Goal: Task Accomplishment & Management: Manage account settings

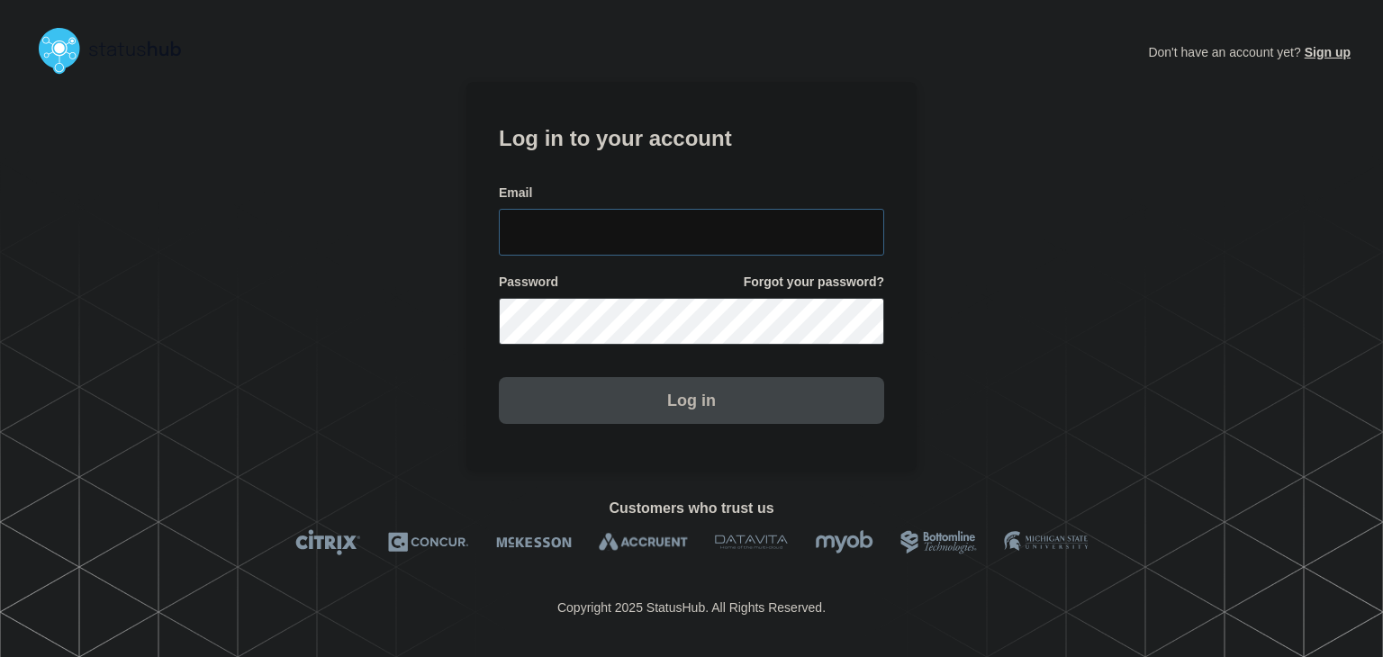
type input "[PERSON_NAME][EMAIL_ADDRESS][PERSON_NAME][DOMAIN_NAME]"
click at [608, 412] on button "Log in" at bounding box center [691, 400] width 385 height 47
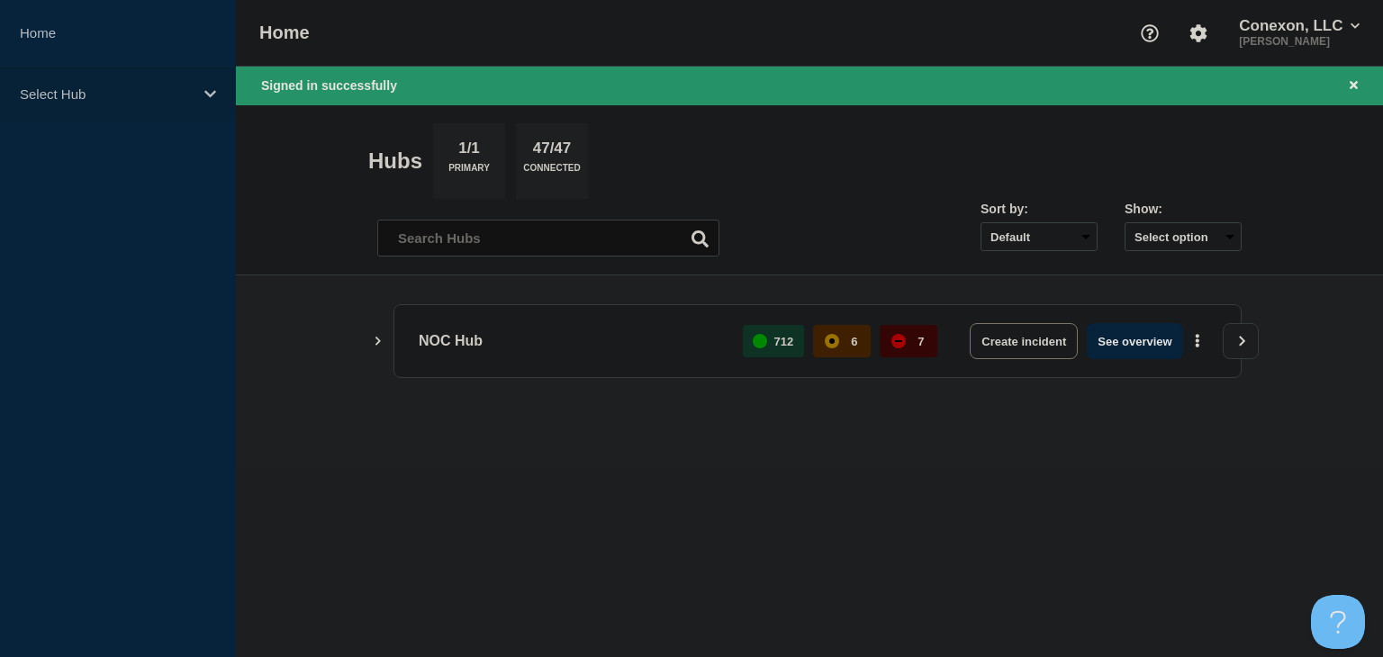
click at [105, 108] on div "Select Hub" at bounding box center [118, 94] width 236 height 55
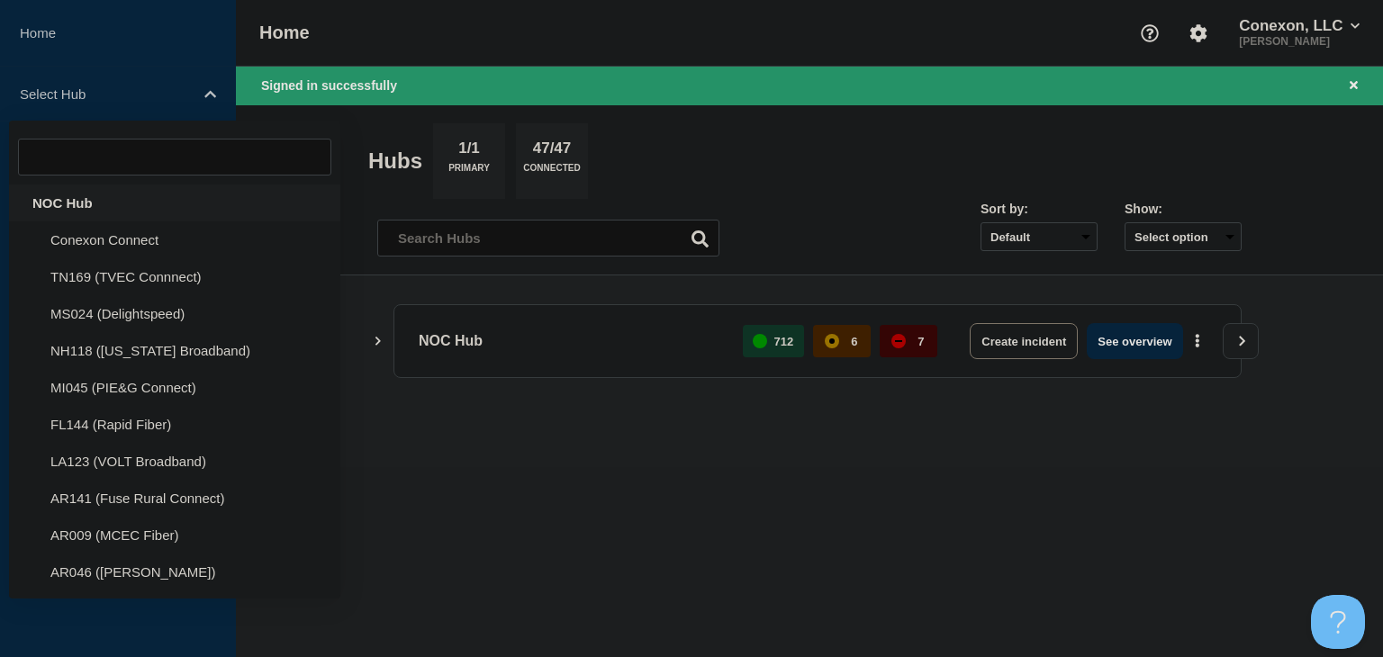
click at [81, 196] on div "NOC Hub" at bounding box center [174, 203] width 331 height 37
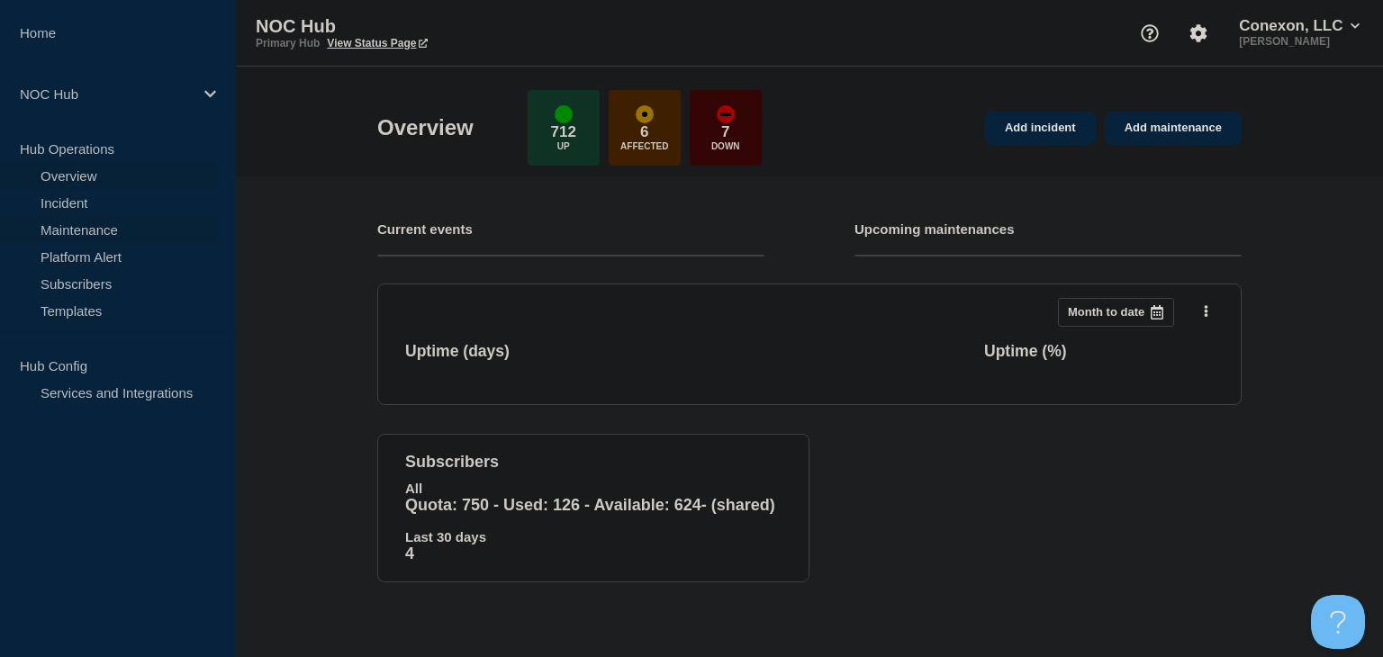
click at [85, 231] on link "Maintenance" at bounding box center [109, 229] width 218 height 27
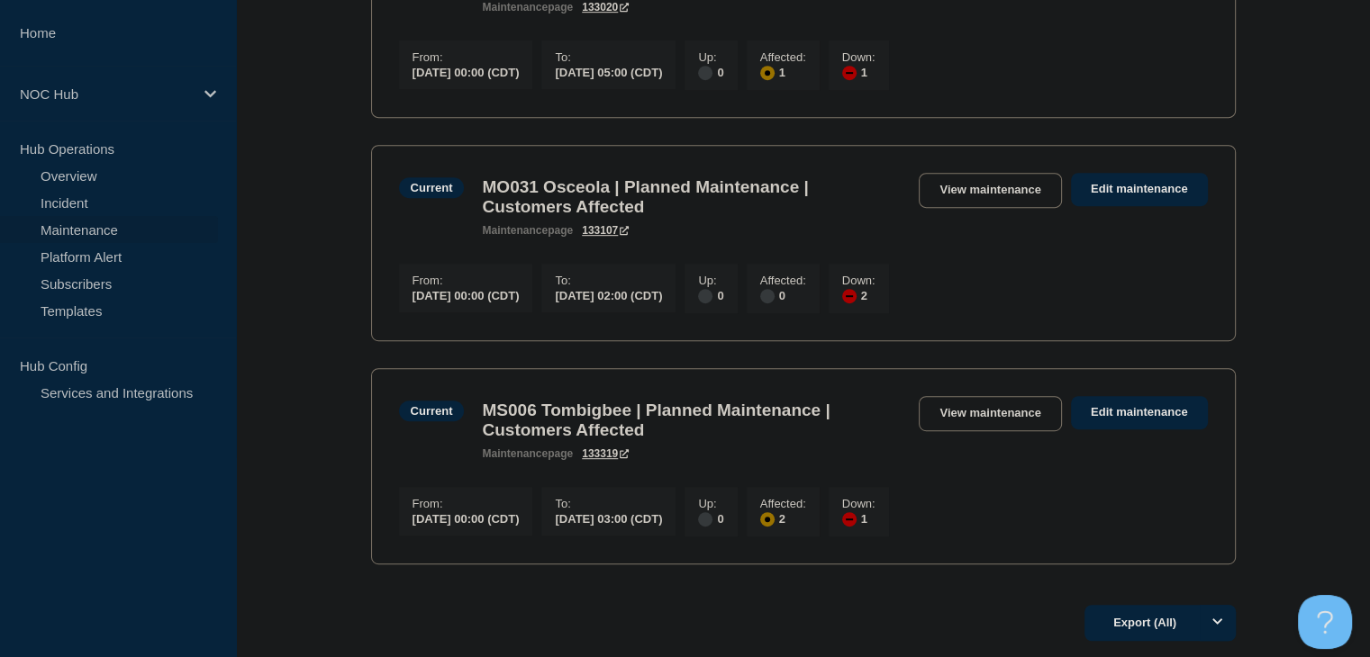
scroll to position [900, 0]
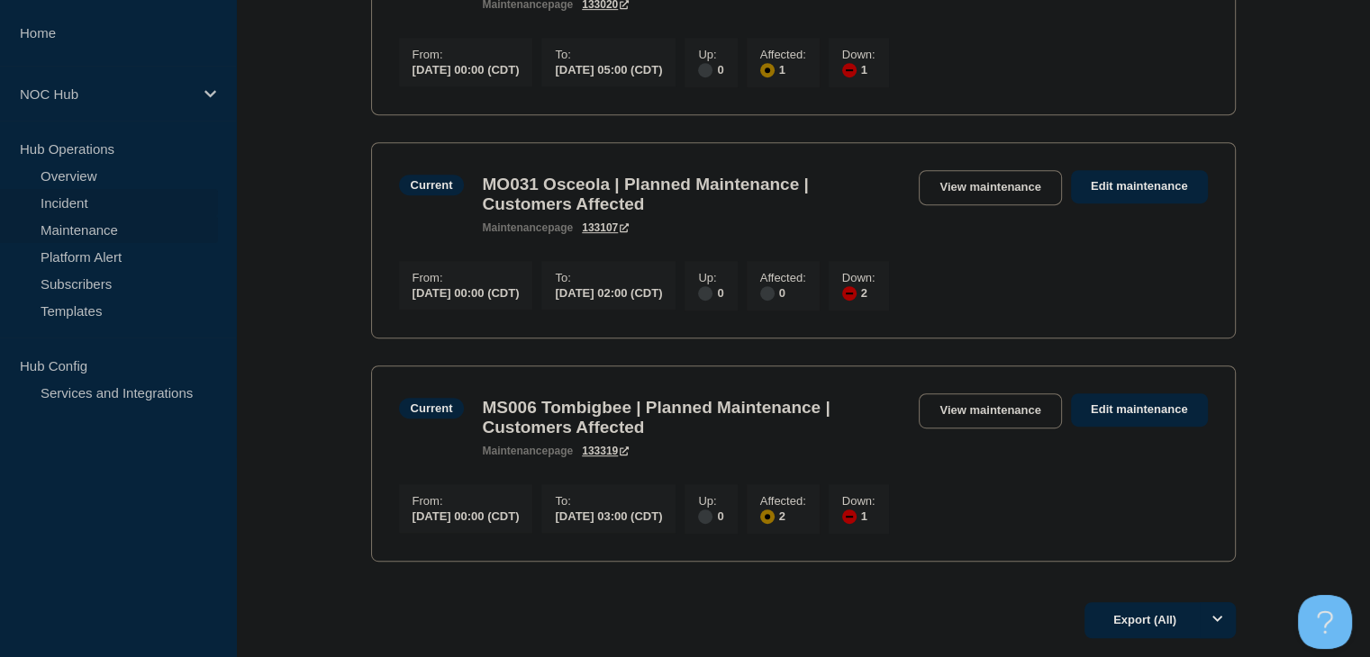
click at [60, 211] on link "Incident" at bounding box center [109, 202] width 218 height 27
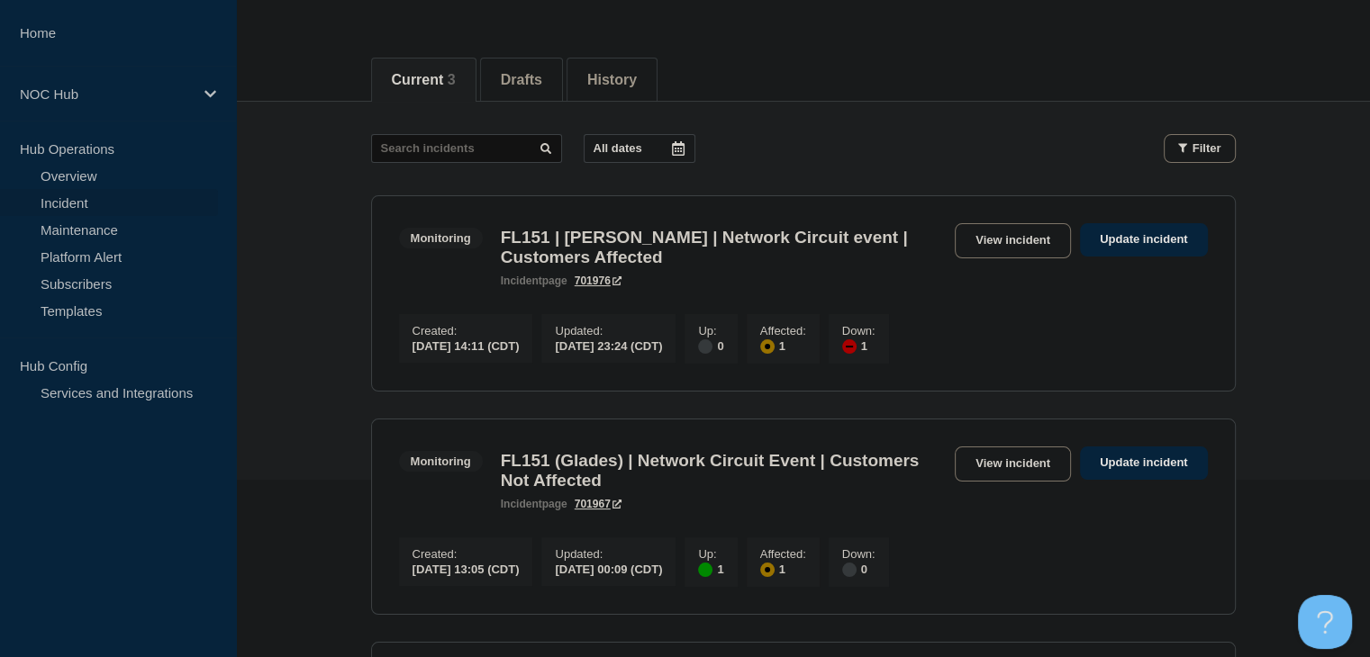
scroll to position [180, 0]
click at [975, 269] on div "Monitoring FL151 | [PERSON_NAME] | Network Circuit event | Customers Affected i…" at bounding box center [803, 253] width 809 height 64
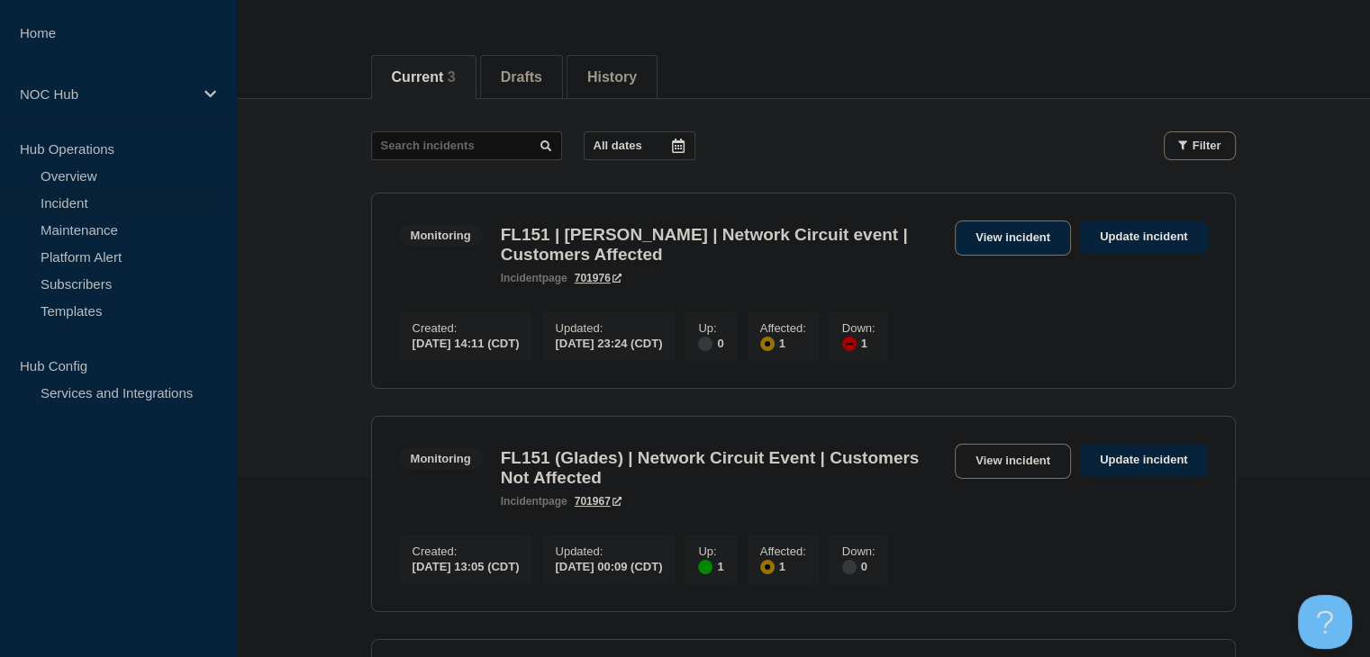
click at [979, 248] on link "View incident" at bounding box center [1012, 238] width 116 height 35
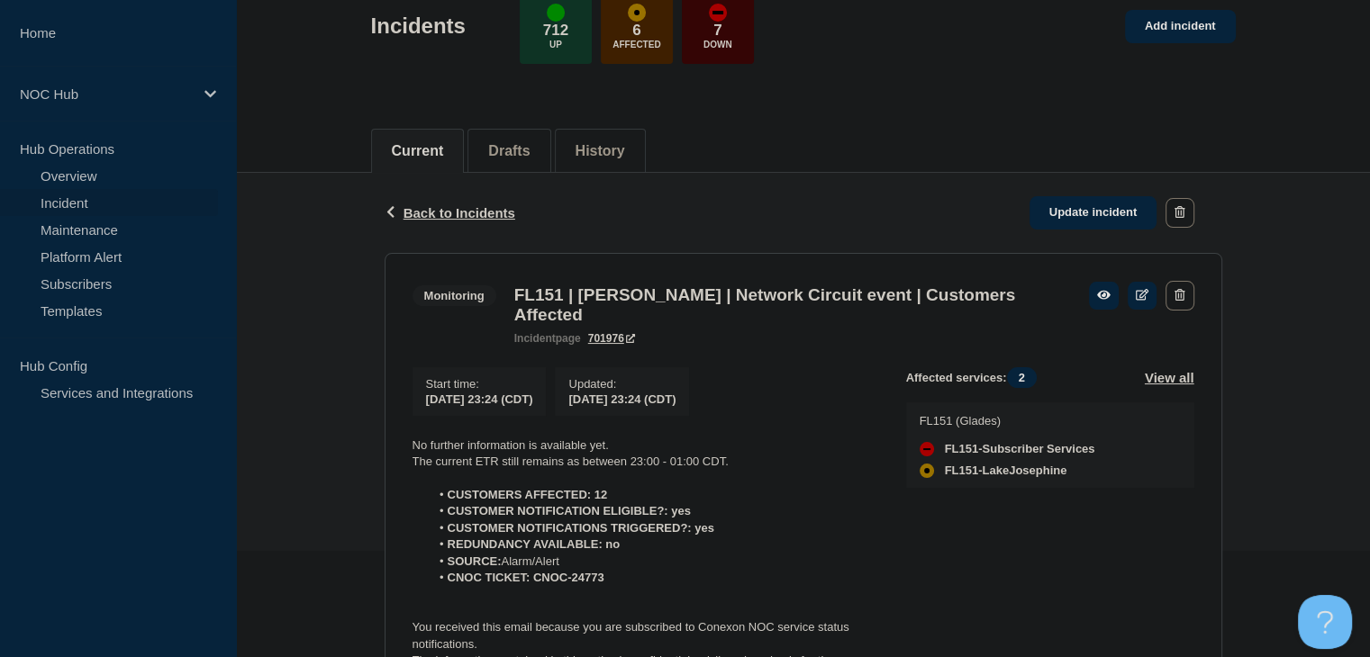
scroll to position [360, 0]
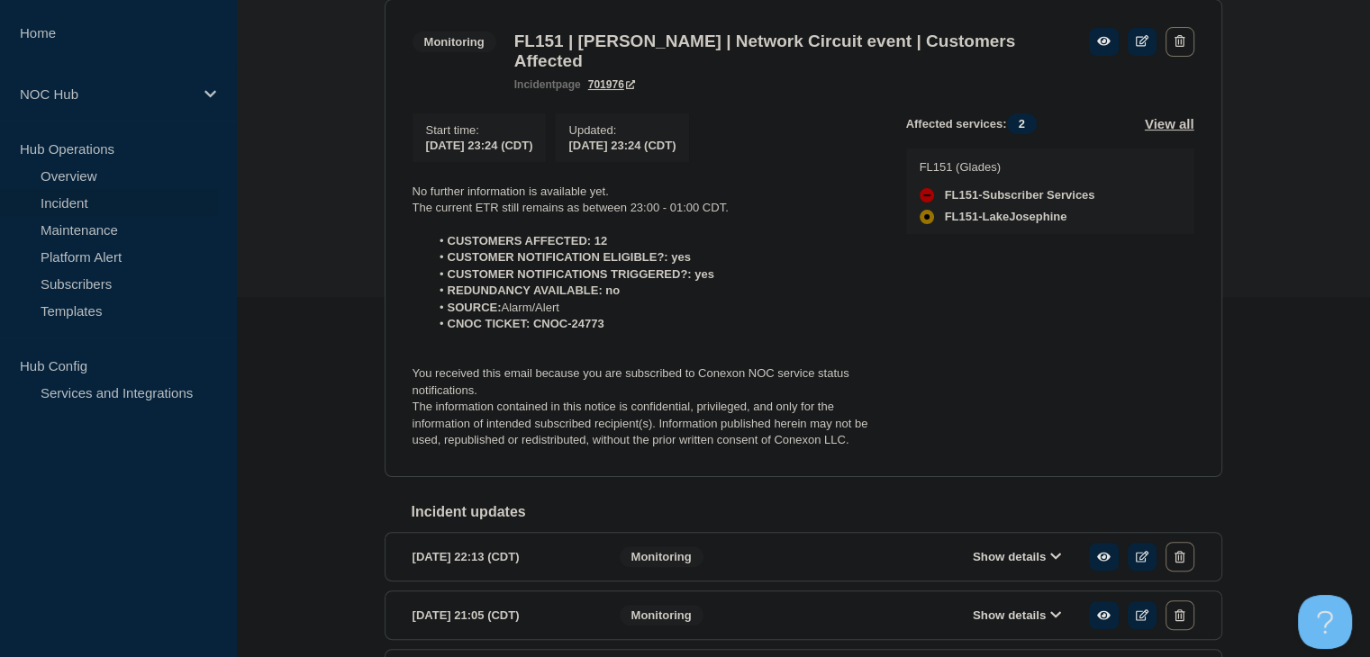
click at [849, 447] on p "The information contained in this notice is confidential, privileged, and only …" at bounding box center [644, 424] width 465 height 50
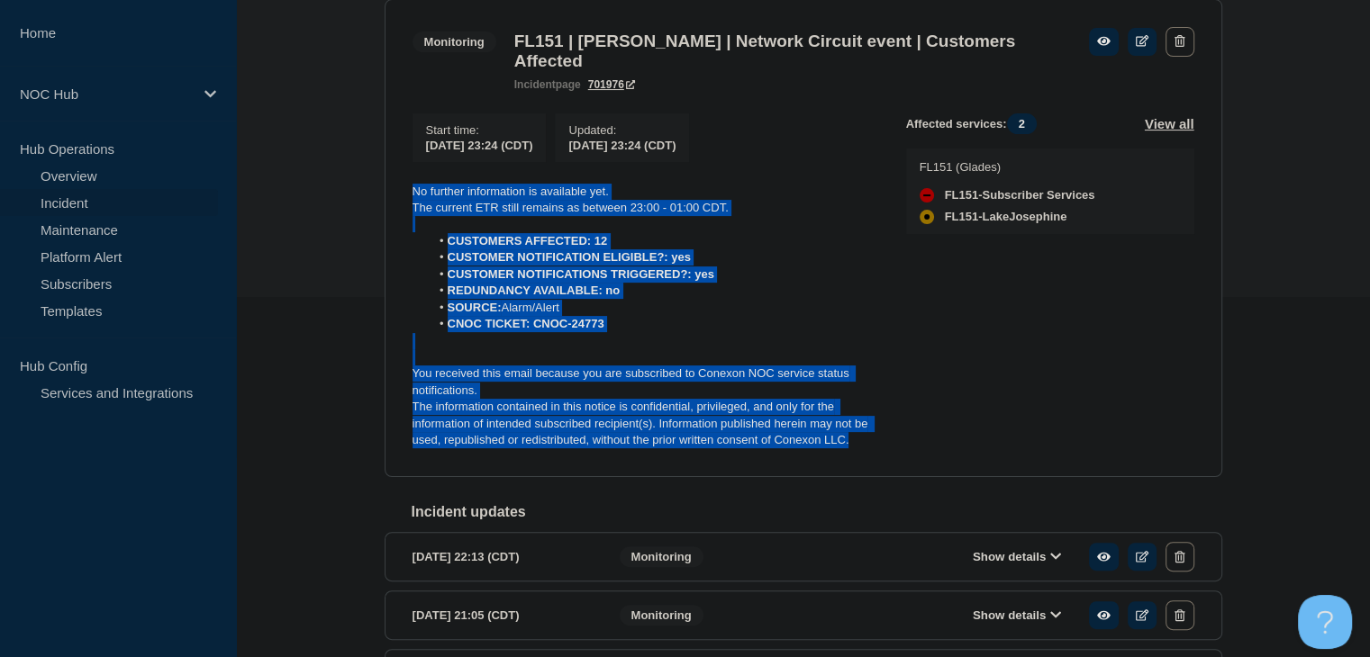
drag, startPoint x: 855, startPoint y: 451, endPoint x: 409, endPoint y: 188, distance: 517.5
click at [409, 188] on section "Monitoring FL151 | [PERSON_NAME] | Network Circuit event | Customers Affected i…" at bounding box center [802, 238] width 837 height 478
copy div "No further information is available yet. The current ETR still remains as betwe…"
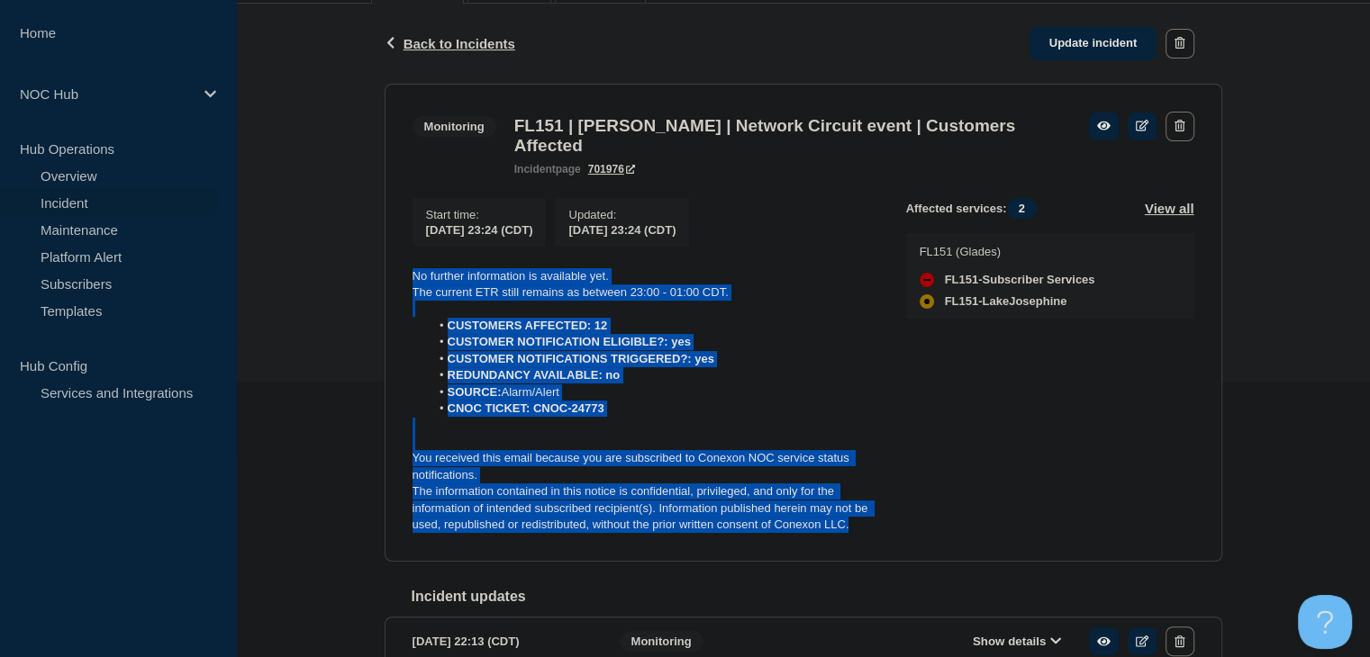
scroll to position [180, 0]
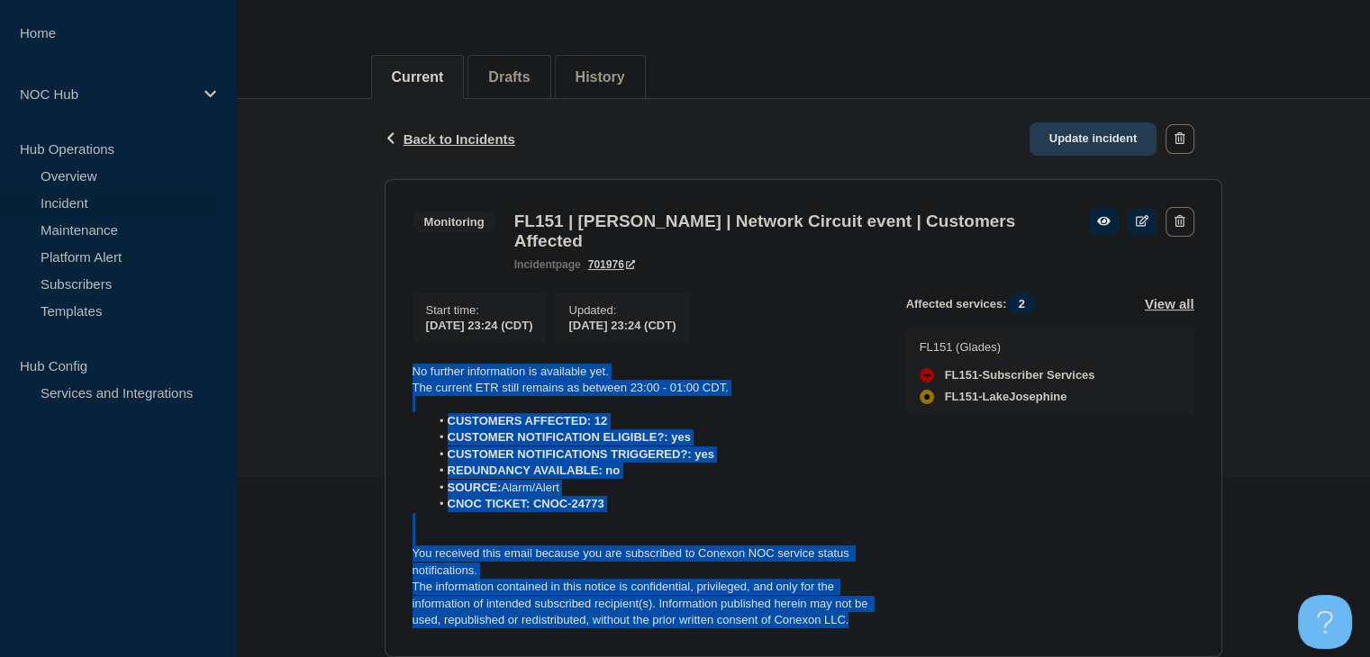
click at [1082, 140] on link "Update incident" at bounding box center [1093, 138] width 128 height 33
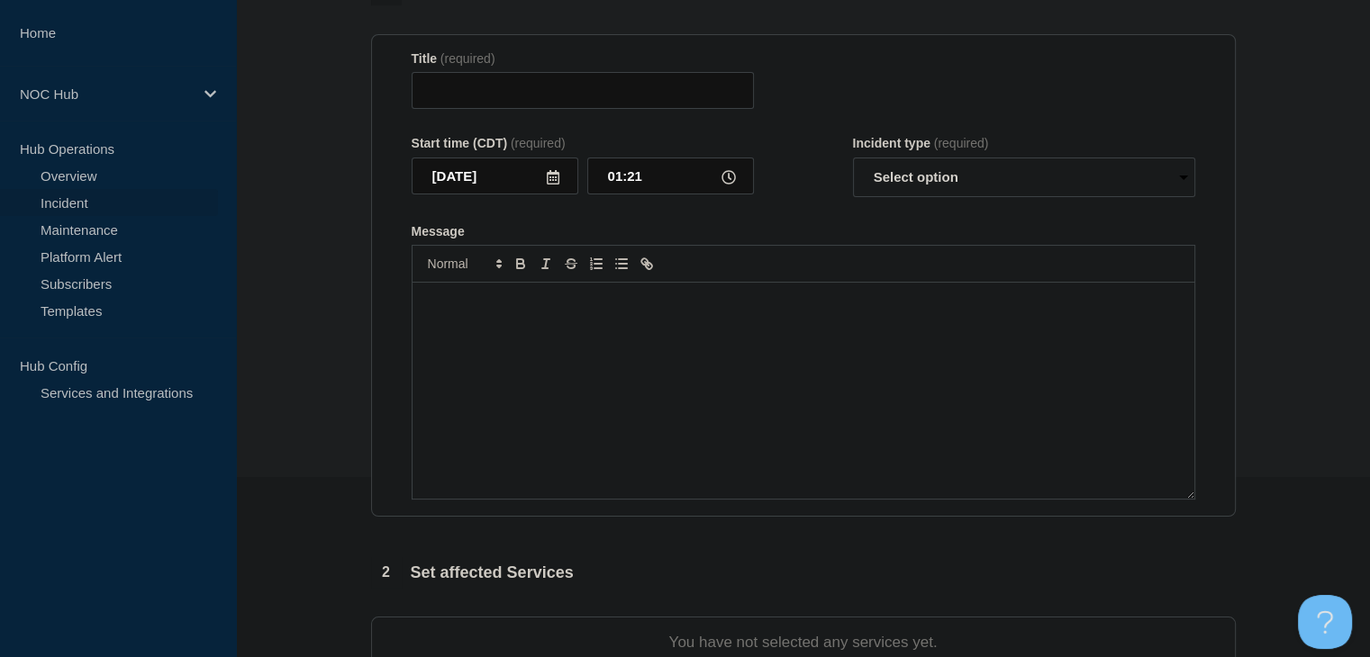
type input "FL151 | [PERSON_NAME] | Network Circuit event | Customers Affected"
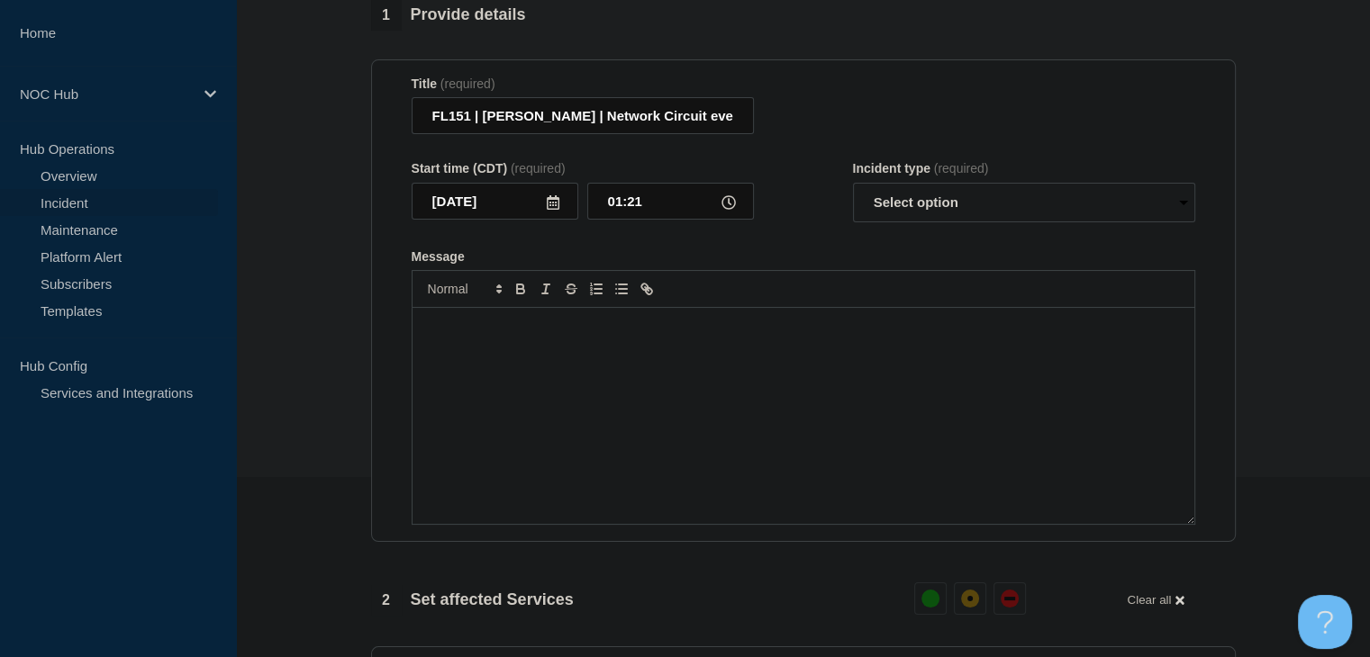
click at [732, 375] on div "Message" at bounding box center [803, 416] width 782 height 216
paste div "Message"
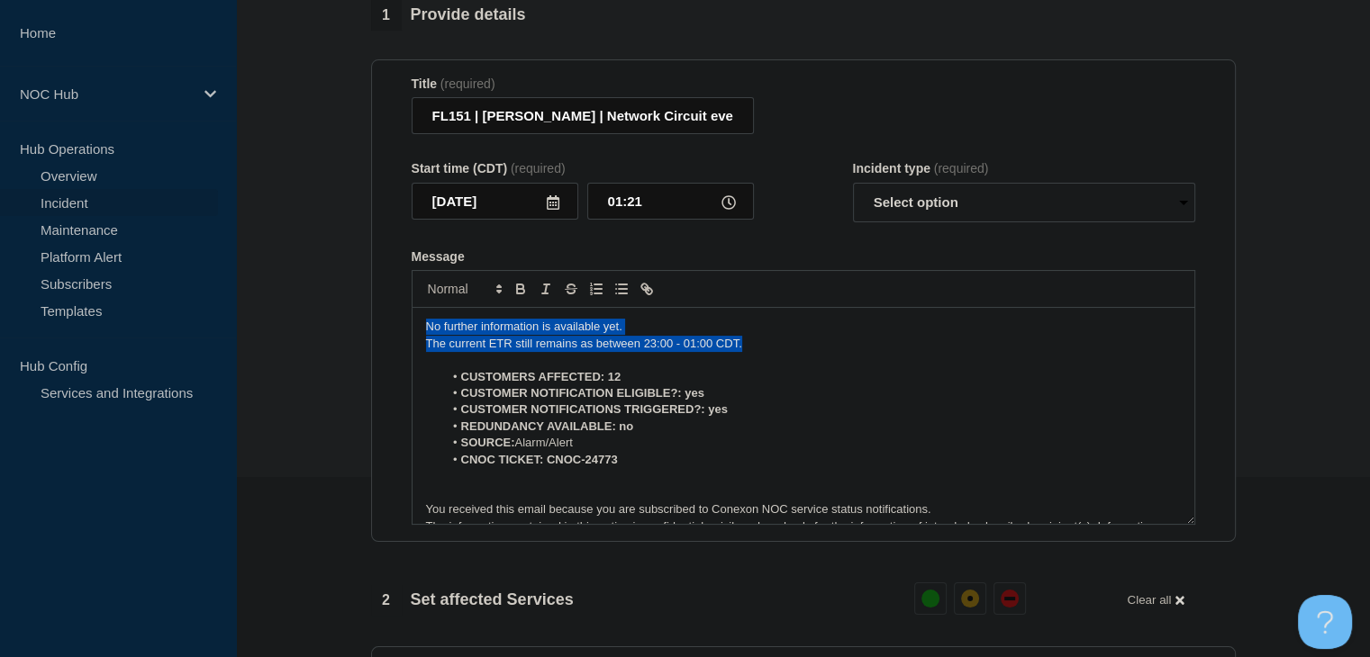
drag, startPoint x: 755, startPoint y: 359, endPoint x: 382, endPoint y: 338, distance: 374.3
click at [382, 338] on section "Title (required) FL151 | [PERSON_NAME] | Network Circuit event | Customers Affe…" at bounding box center [803, 301] width 864 height 484
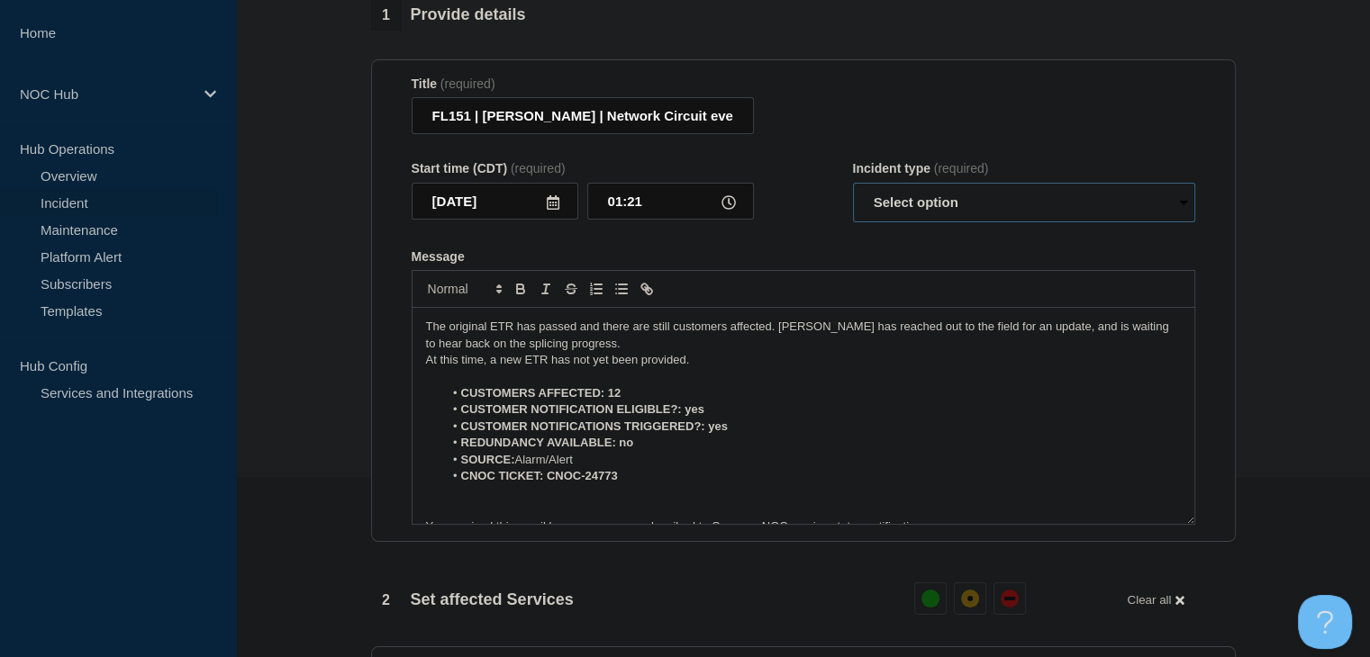
click at [942, 219] on select "Select option Investigating Identified Monitoring Resolved" at bounding box center [1024, 203] width 342 height 40
select select "monitoring"
click at [853, 194] on select "Select option Investigating Identified Monitoring Resolved" at bounding box center [1024, 203] width 342 height 40
click at [763, 264] on div "Message" at bounding box center [803, 256] width 783 height 14
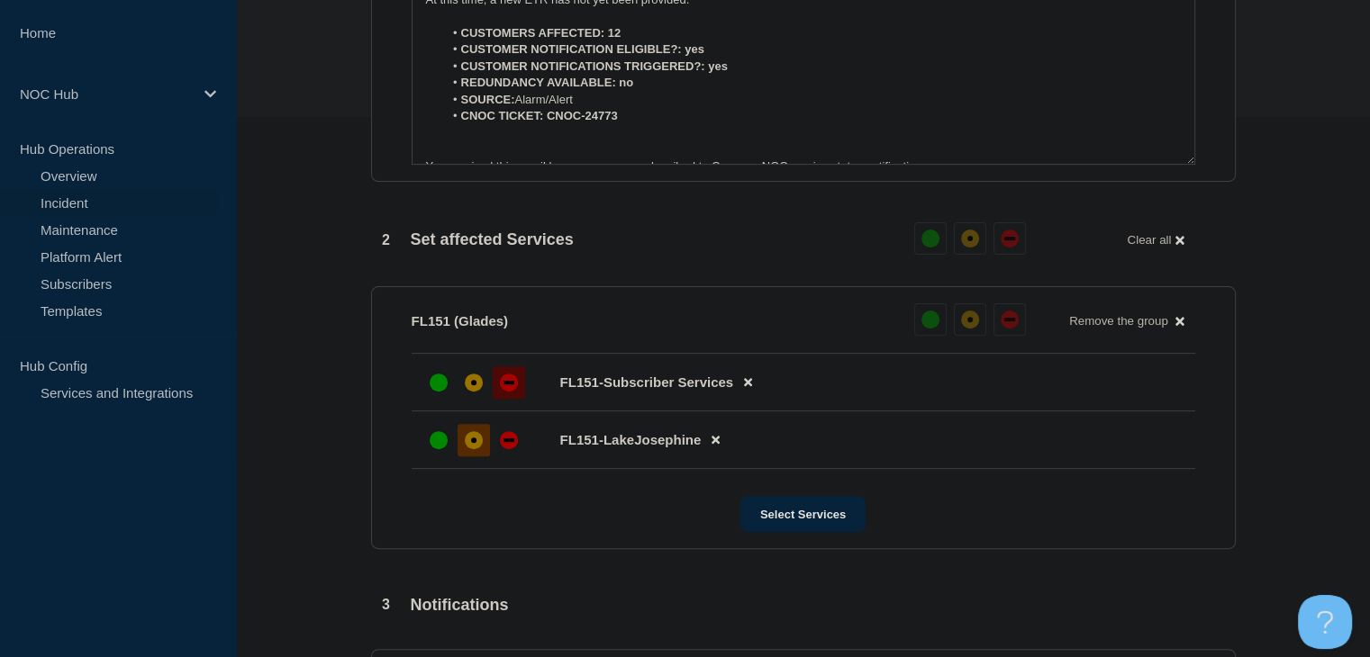
scroll to position [810, 0]
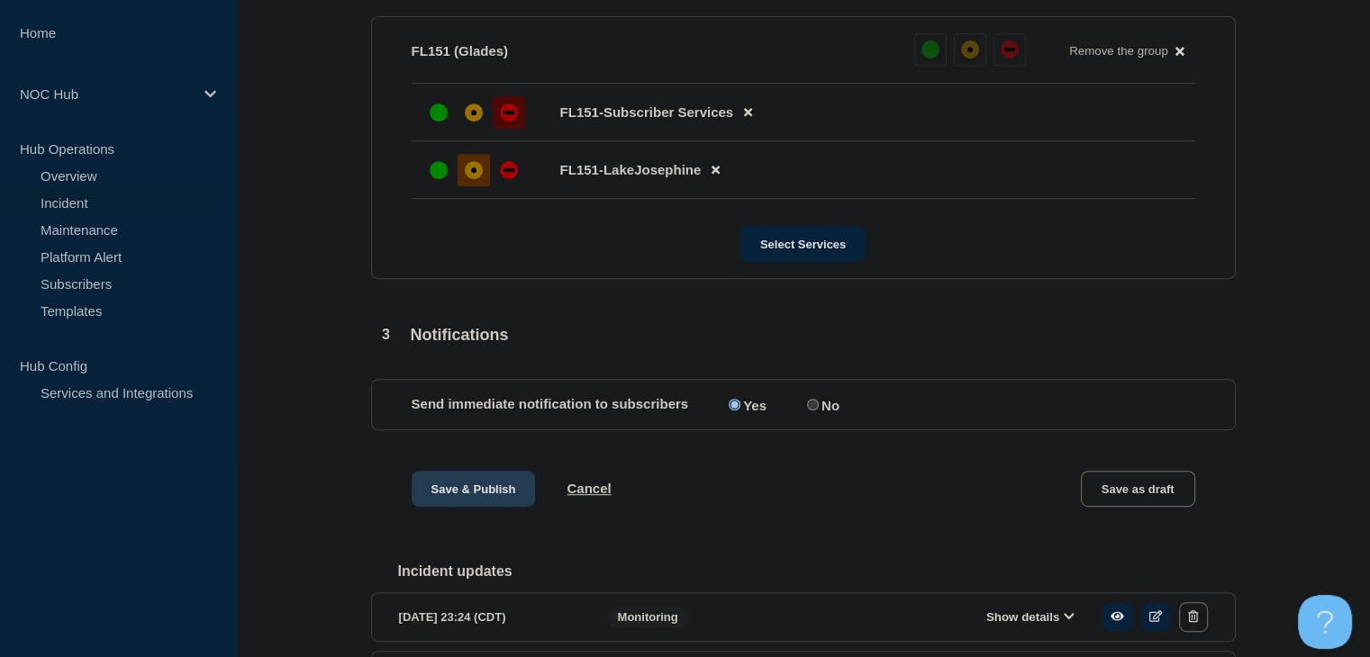
click at [472, 507] on button "Save & Publish" at bounding box center [474, 489] width 124 height 36
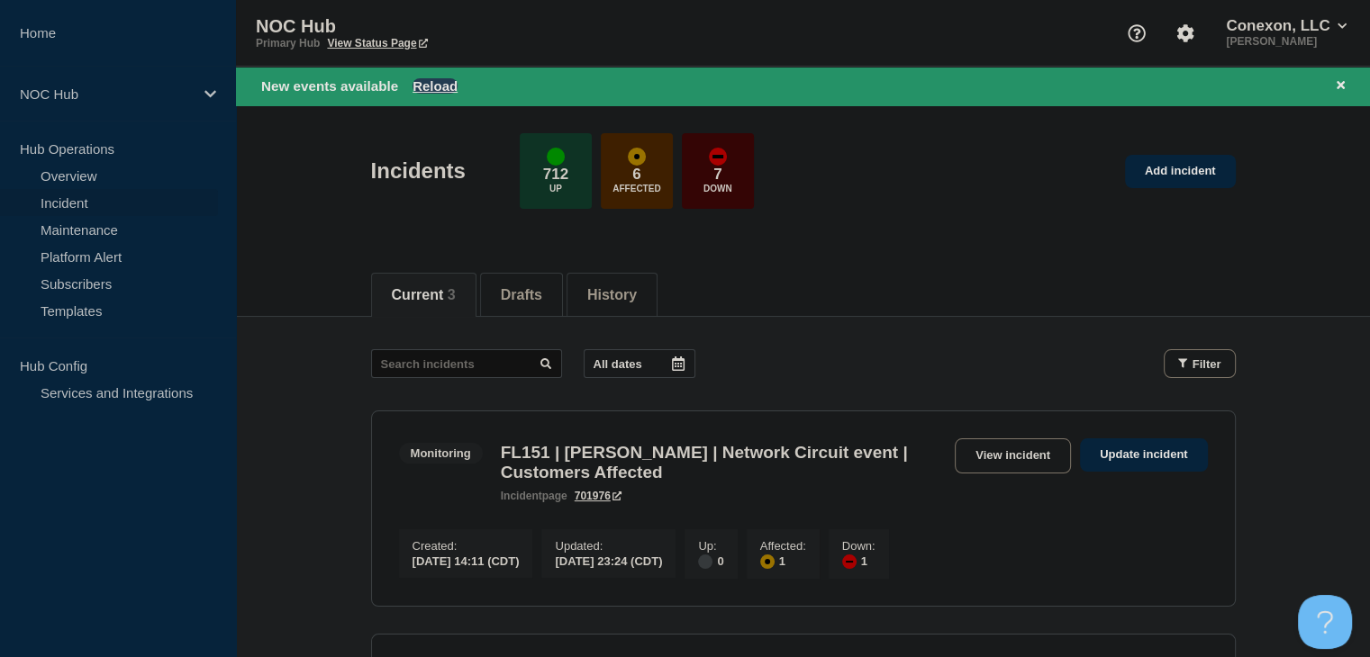
click at [422, 85] on button "Reload" at bounding box center [434, 85] width 45 height 15
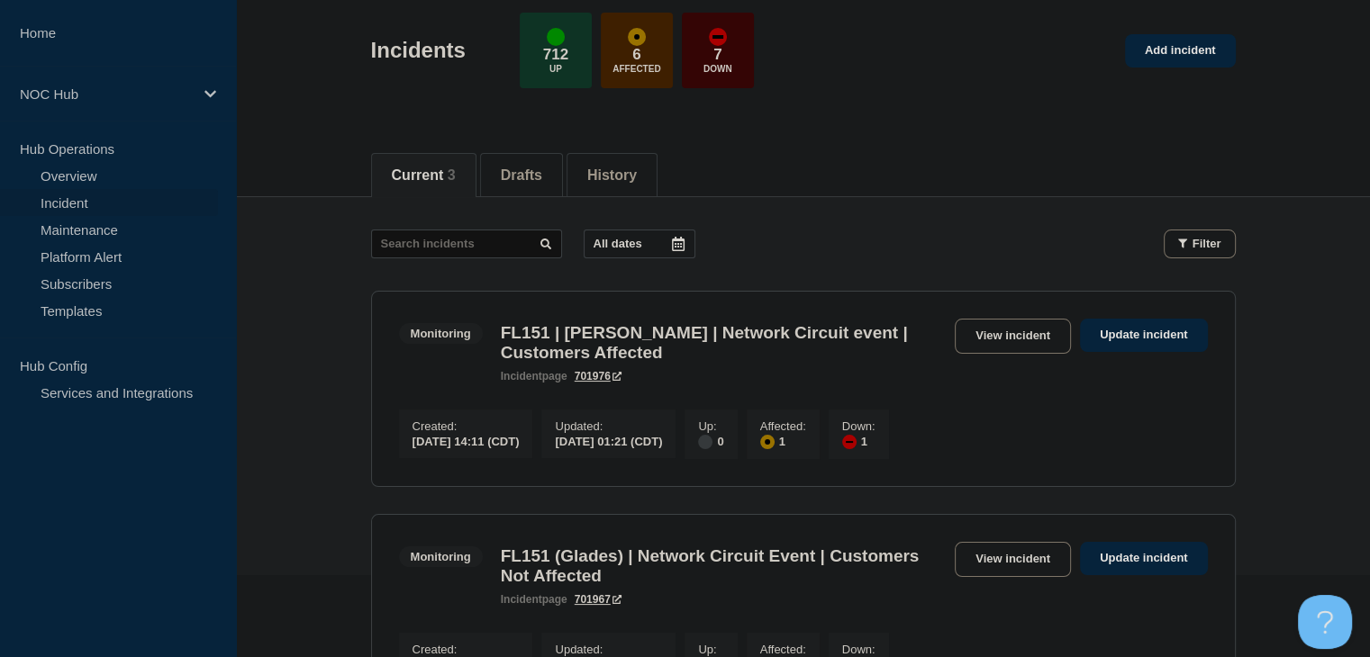
scroll to position [231, 0]
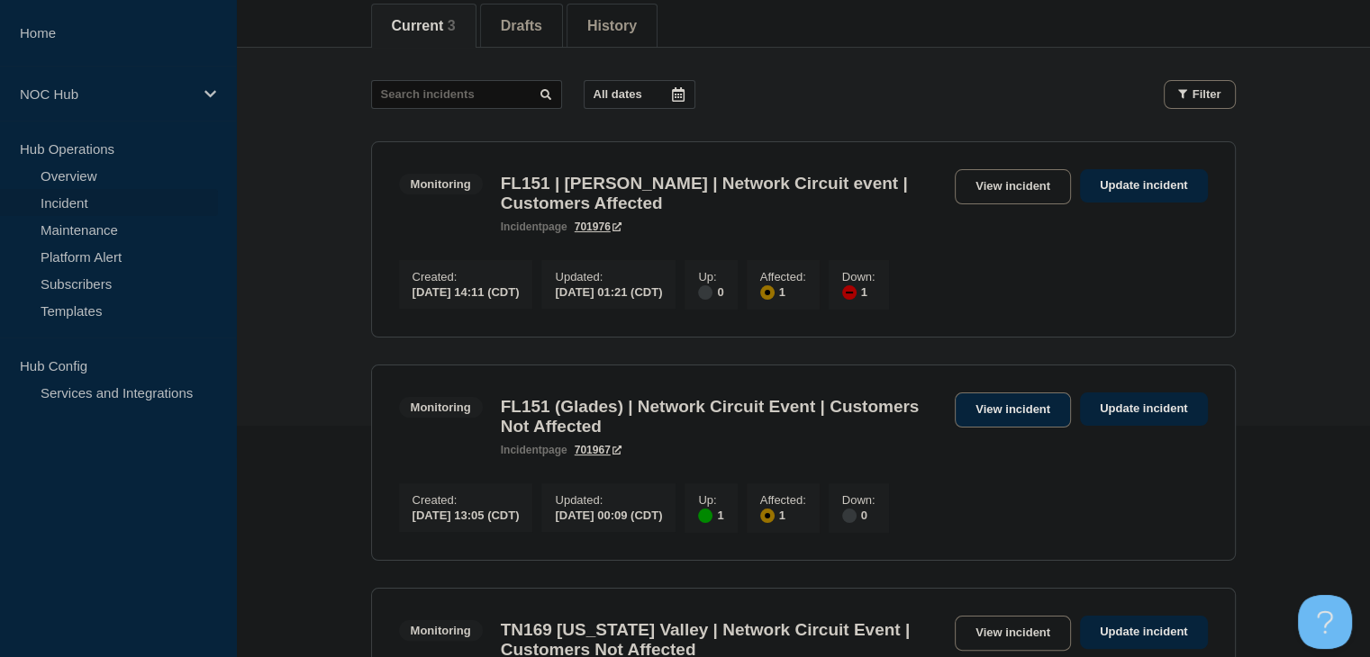
click at [994, 421] on link "View incident" at bounding box center [1012, 410] width 116 height 35
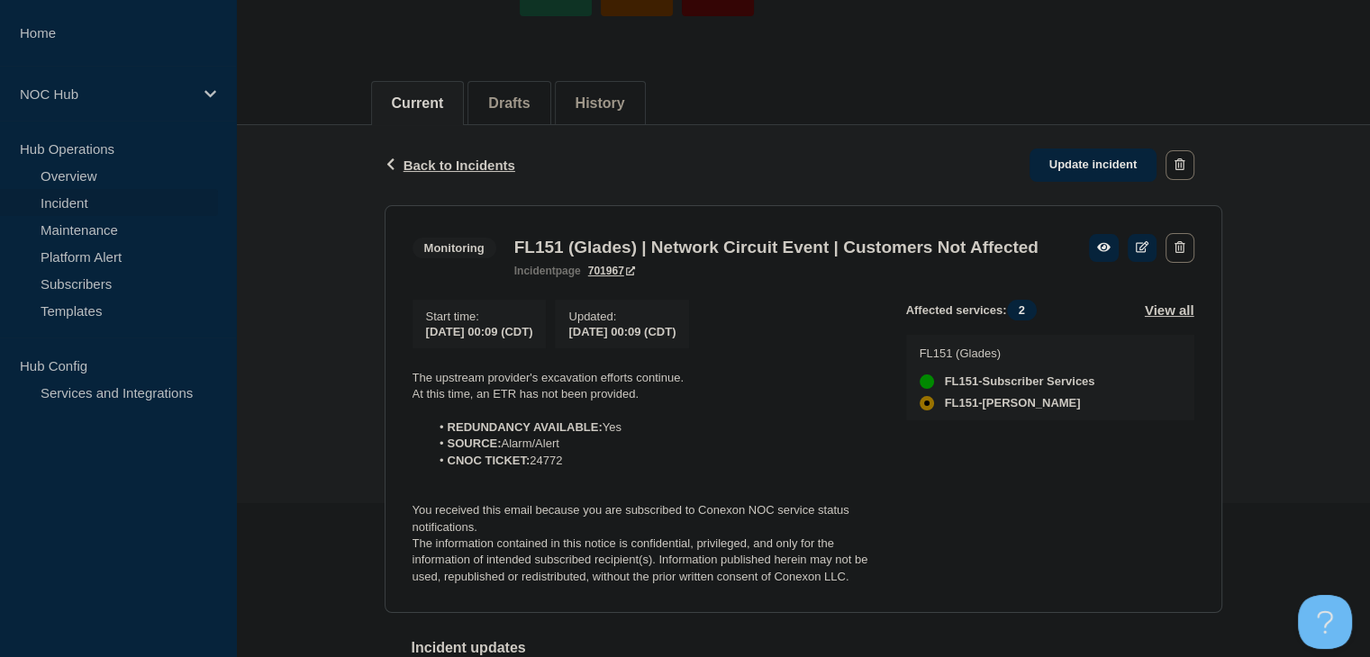
scroll to position [270, 0]
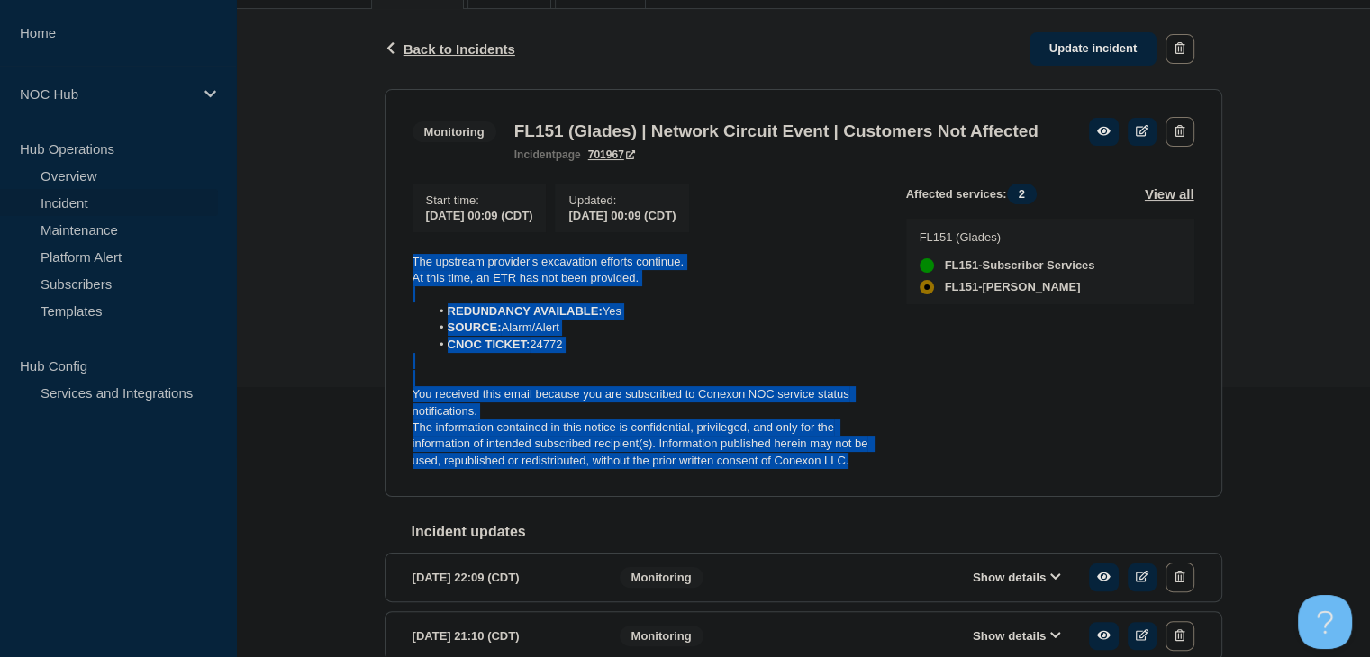
drag, startPoint x: 870, startPoint y: 493, endPoint x: 405, endPoint y: 292, distance: 506.5
click at [405, 292] on section "Monitoring FL151 (Glades) | Network Circuit Event | Customers Not Affected inci…" at bounding box center [802, 293] width 837 height 409
copy div "The upstream provider's excavation efforts continue. At this time, an ETR has n…"
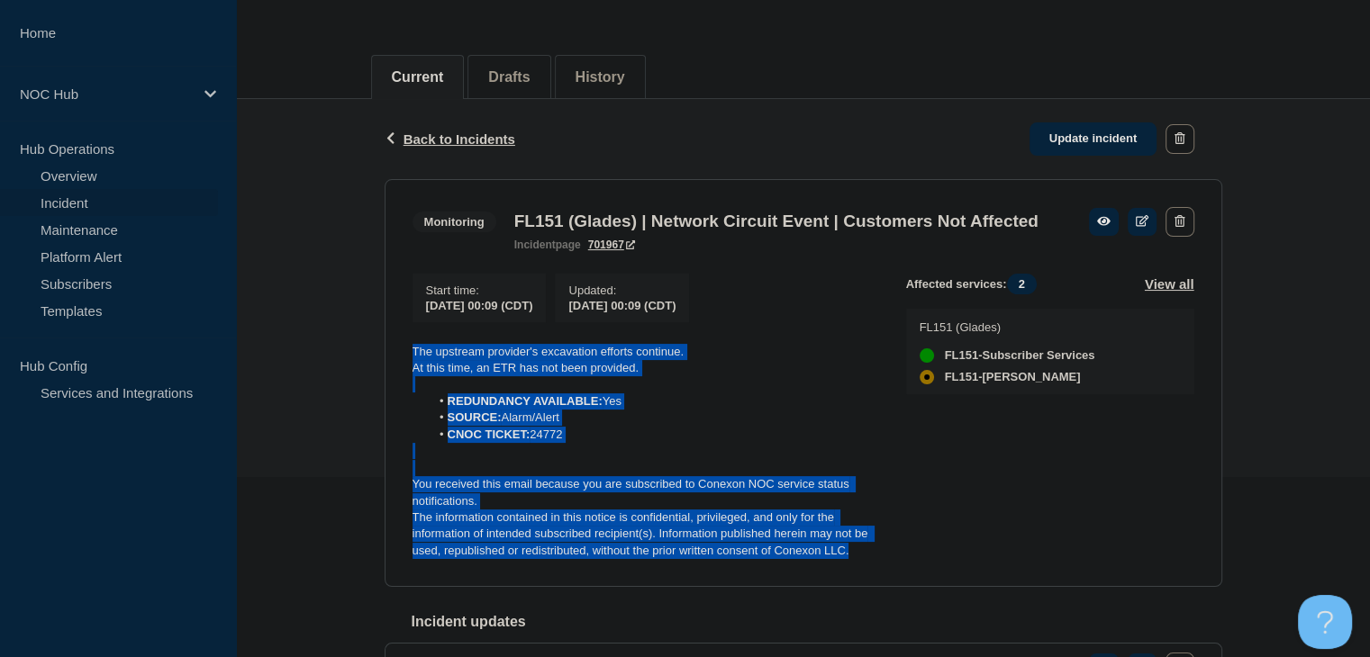
scroll to position [180, 0]
click at [1073, 144] on link "Update incident" at bounding box center [1093, 138] width 128 height 33
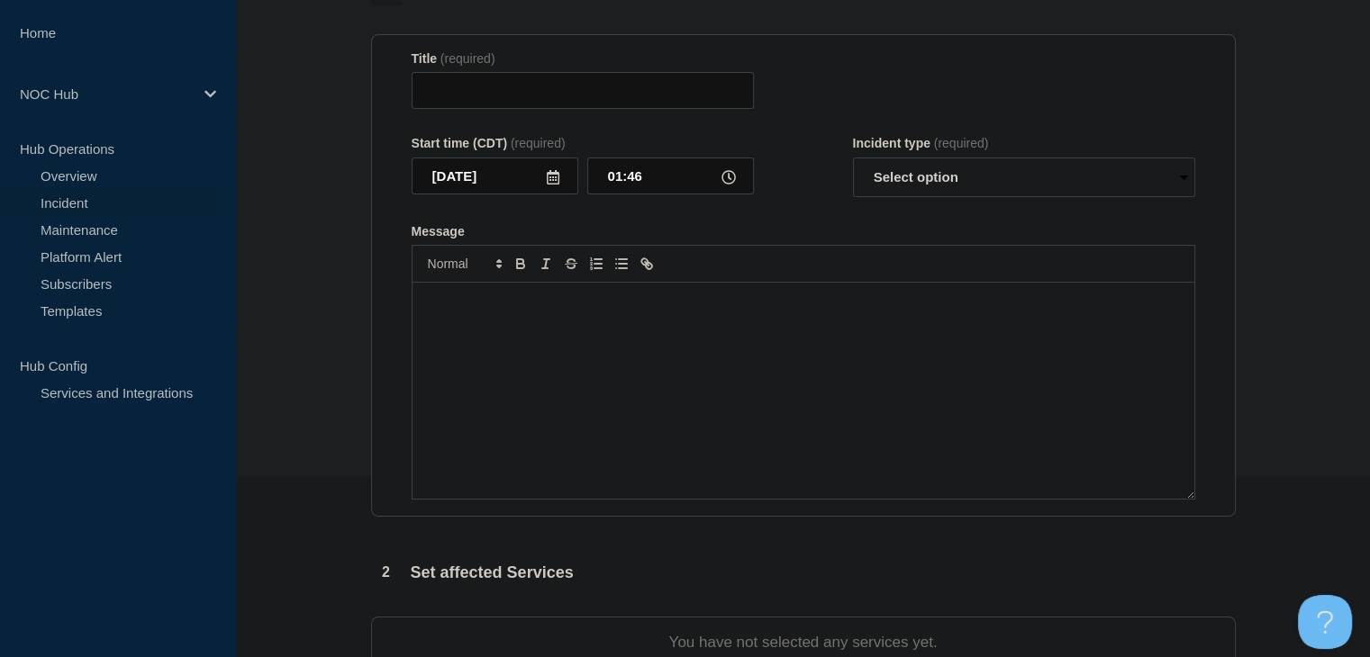
type input "FL151 (Glades) | Network Circuit Event | Customers Not Affected"
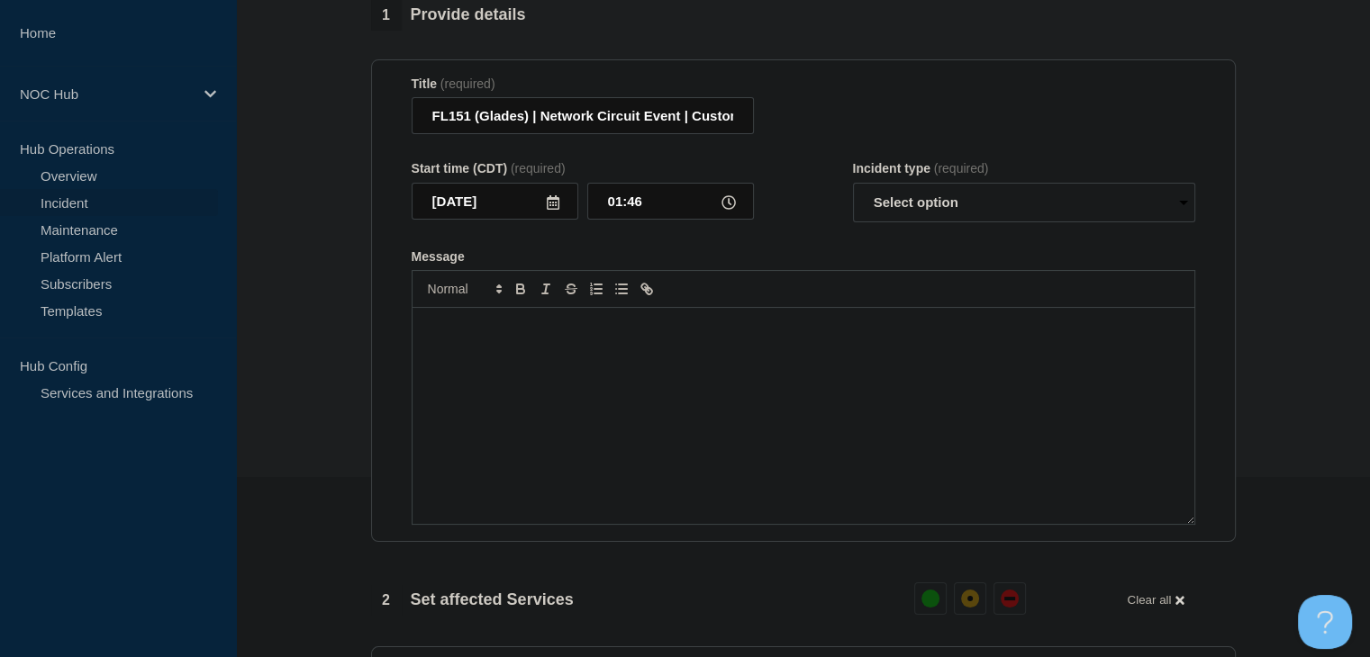
click at [593, 375] on div "Message" at bounding box center [803, 416] width 782 height 216
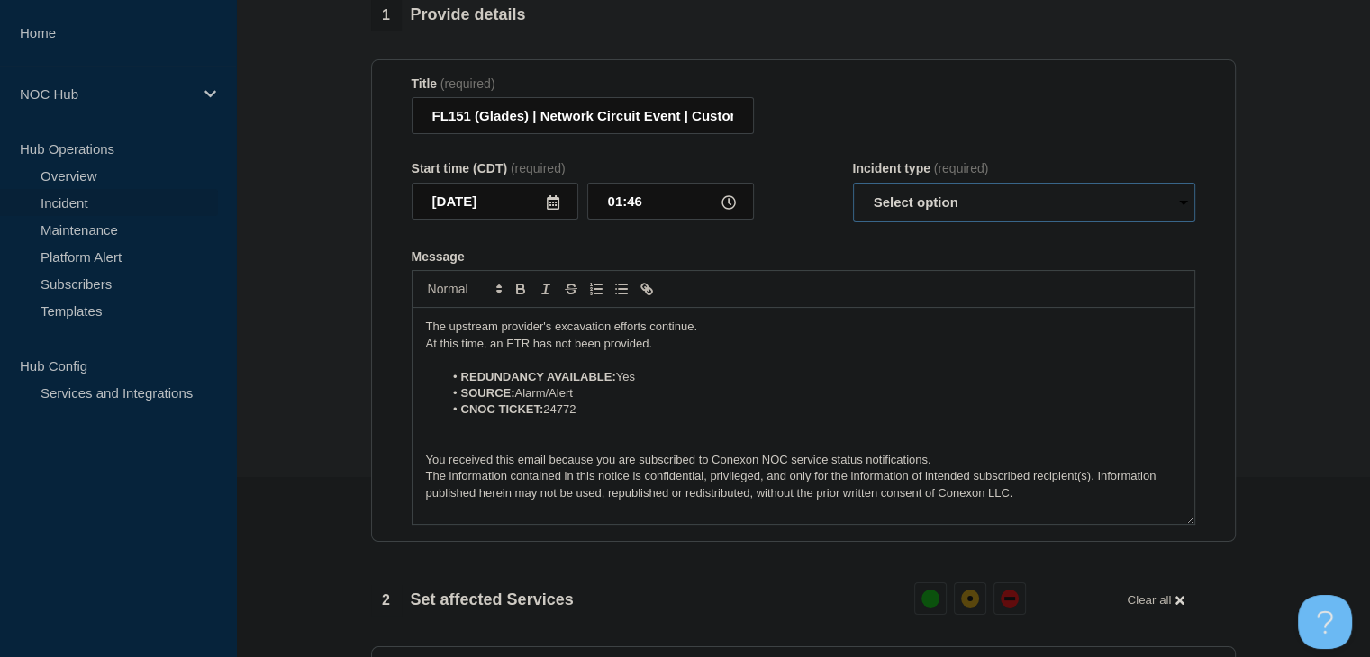
click at [1013, 204] on select "Select option Investigating Identified Monitoring Resolved" at bounding box center [1024, 203] width 342 height 40
select select "monitoring"
click at [853, 194] on select "Select option Investigating Identified Monitoring Resolved" at bounding box center [1024, 203] width 342 height 40
drag, startPoint x: 701, startPoint y: 343, endPoint x: 380, endPoint y: 343, distance: 321.5
click at [380, 343] on section "Title (required) FL151 (Glades) | Network Circuit Event | Customers Not Affecte…" at bounding box center [803, 301] width 864 height 484
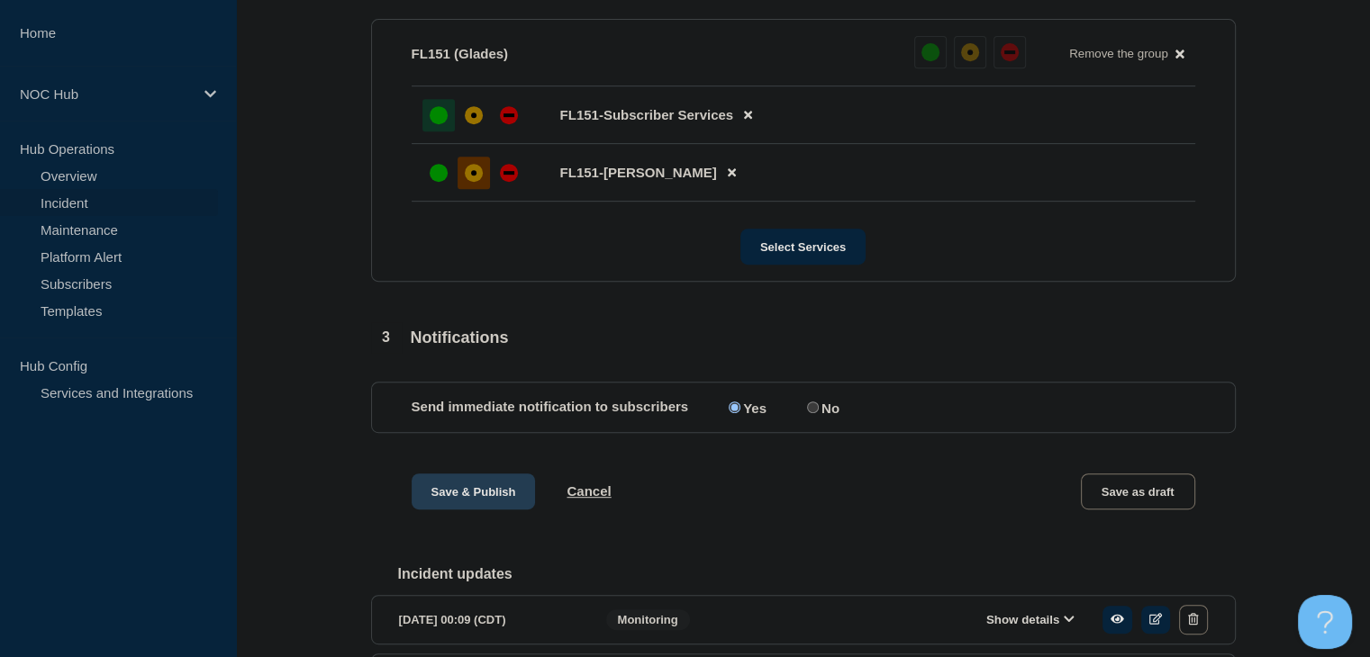
scroll to position [810, 0]
click at [465, 502] on button "Save & Publish" at bounding box center [474, 489] width 124 height 36
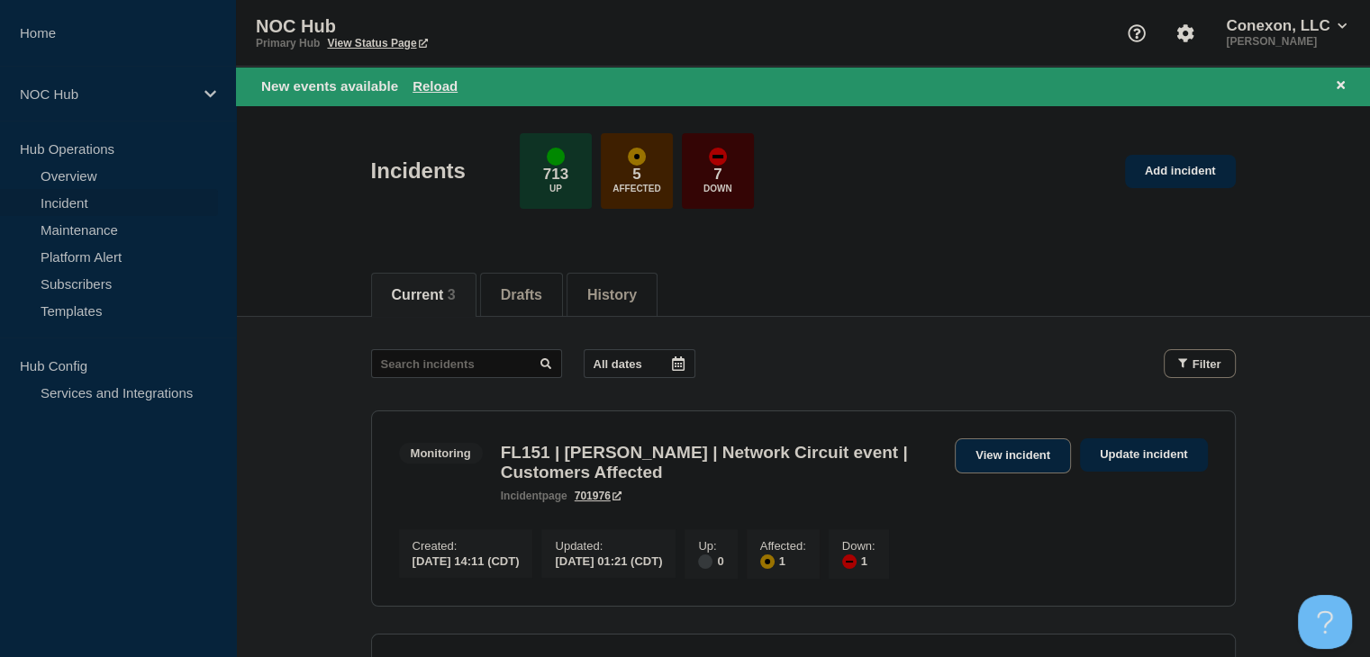
click at [989, 455] on link "View incident" at bounding box center [1012, 456] width 116 height 35
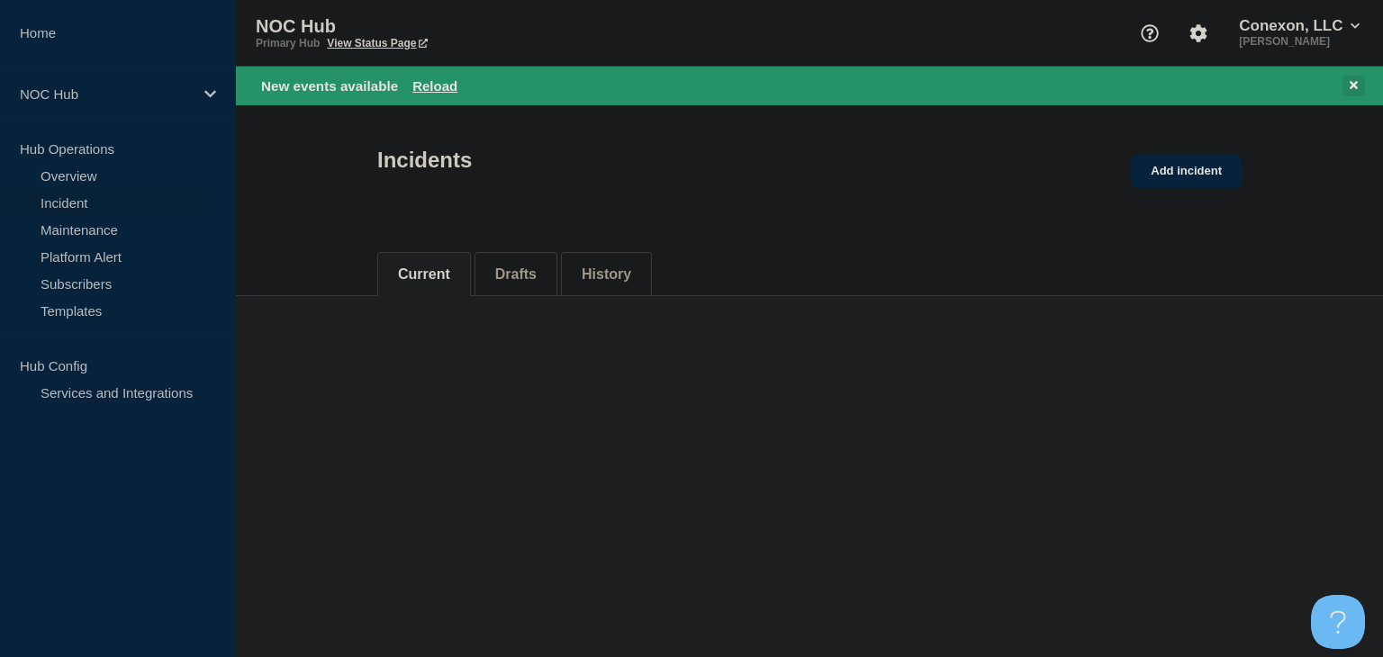
click at [1357, 84] on icon at bounding box center [1354, 85] width 8 height 12
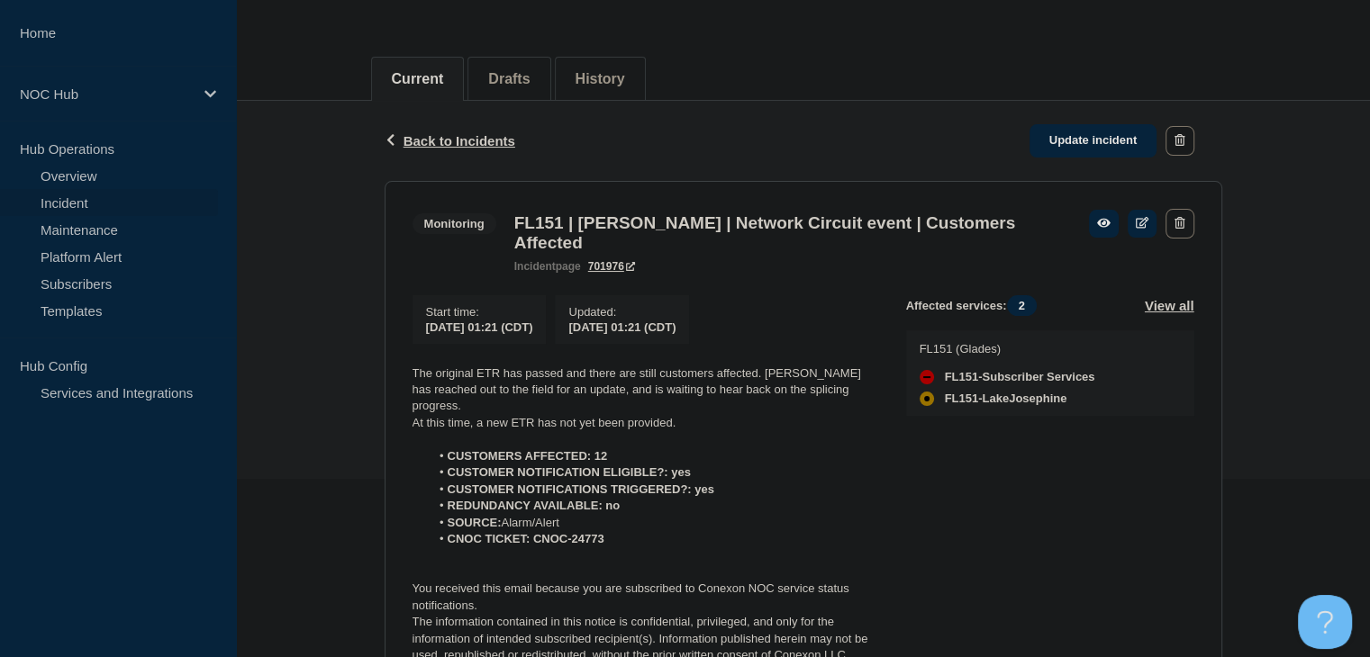
scroll to position [270, 0]
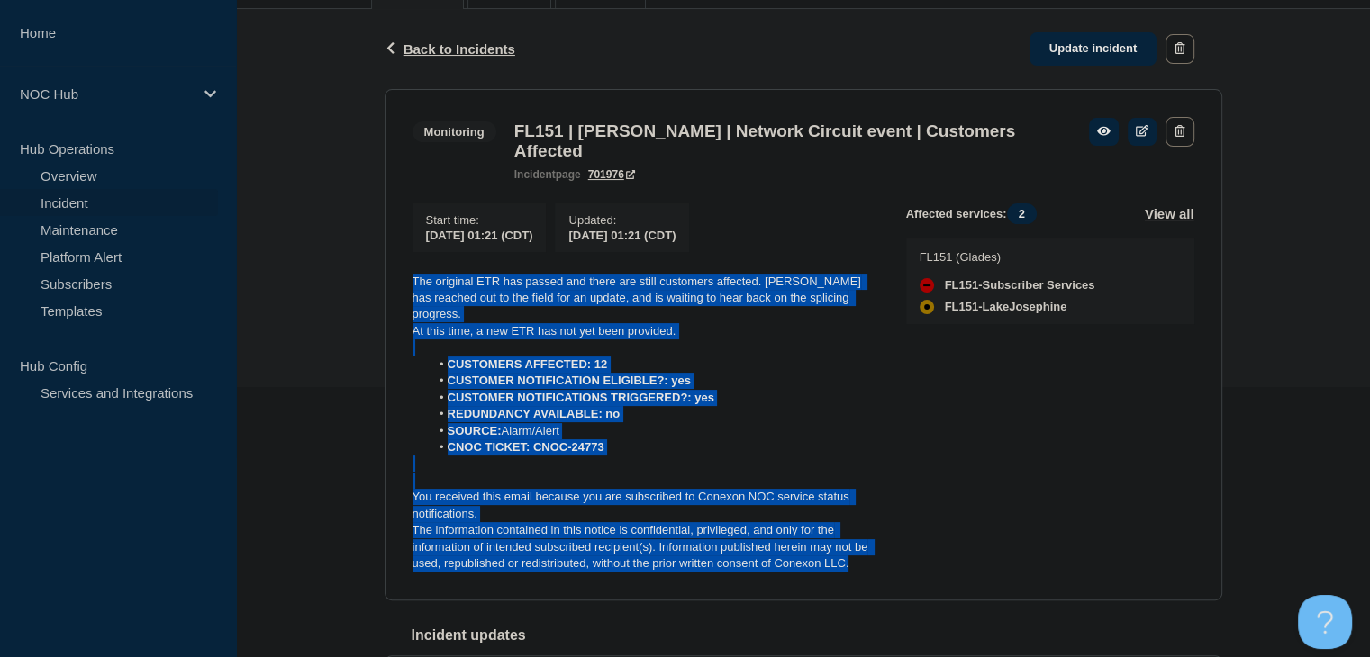
drag, startPoint x: 862, startPoint y: 564, endPoint x: 373, endPoint y: 276, distance: 567.1
click at [371, 276] on div "Back Back to Incidents Update incident Monitoring FL151 | [PERSON_NAME] | Netwo…" at bounding box center [803, 502] width 864 height 987
copy div "The original ETR has passed and there are still customers affected. [PERSON_NAM…"
click at [1073, 55] on link "Update incident" at bounding box center [1093, 48] width 128 height 33
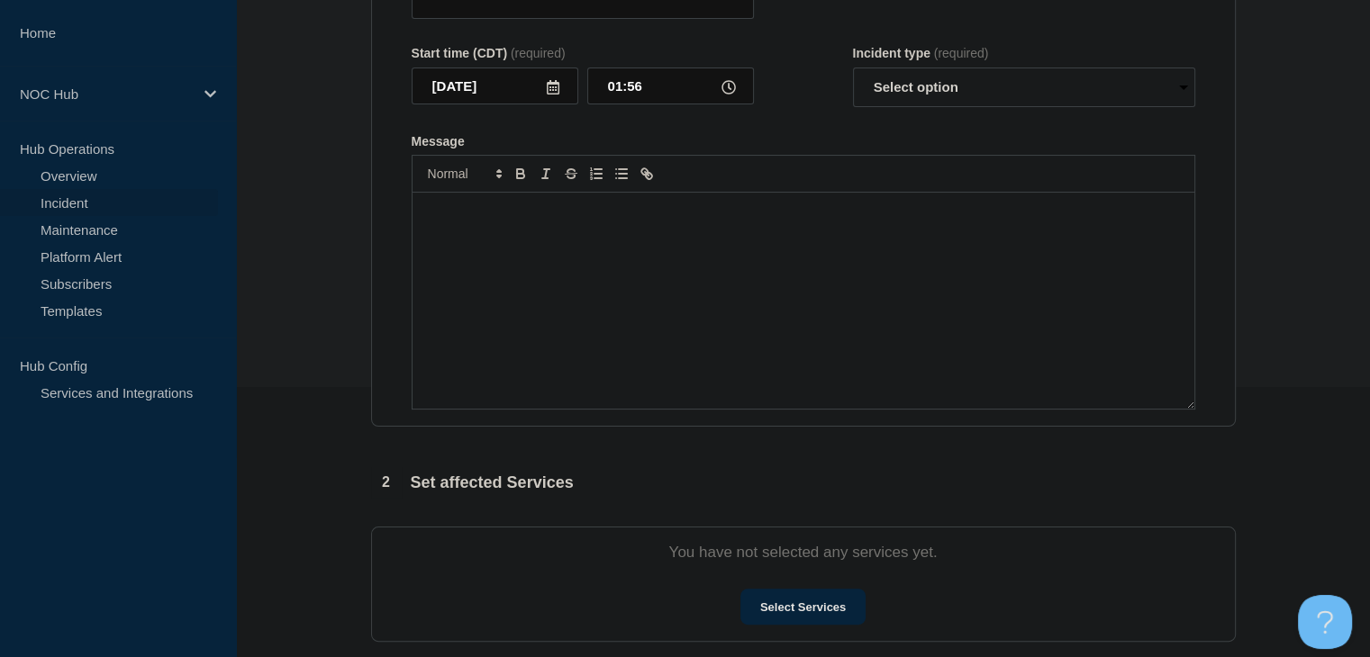
type input "FL151 | [PERSON_NAME] | Network Circuit event | Customers Affected"
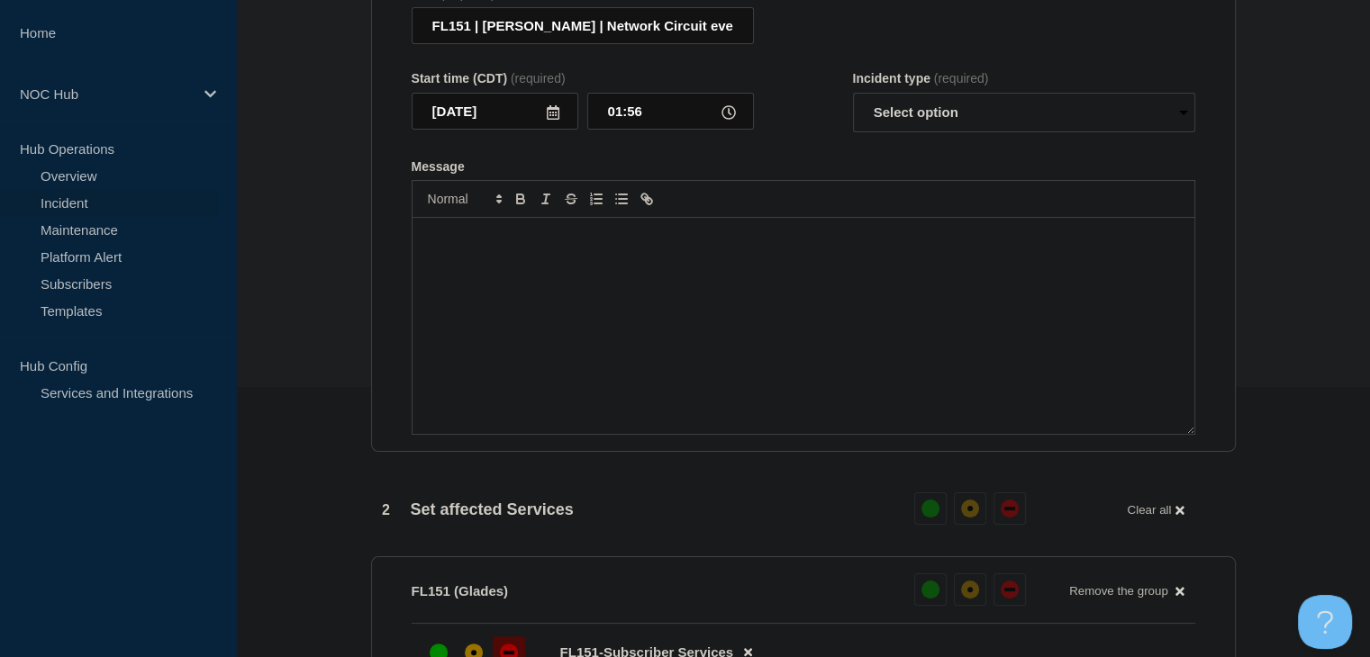
click at [708, 303] on div "Message" at bounding box center [803, 326] width 782 height 216
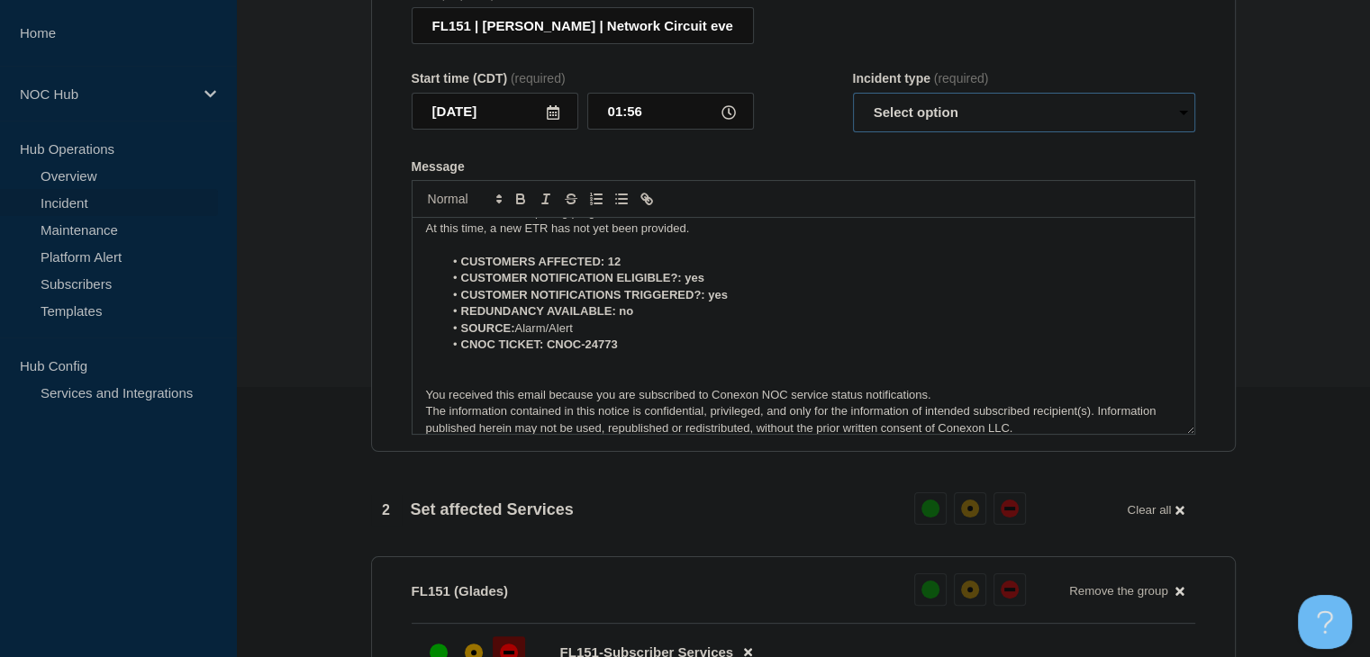
click at [904, 126] on select "Select option Investigating Identified Monitoring Resolved" at bounding box center [1024, 113] width 342 height 40
select select "monitoring"
click at [853, 104] on select "Select option Investigating Identified Monitoring Resolved" at bounding box center [1024, 113] width 342 height 40
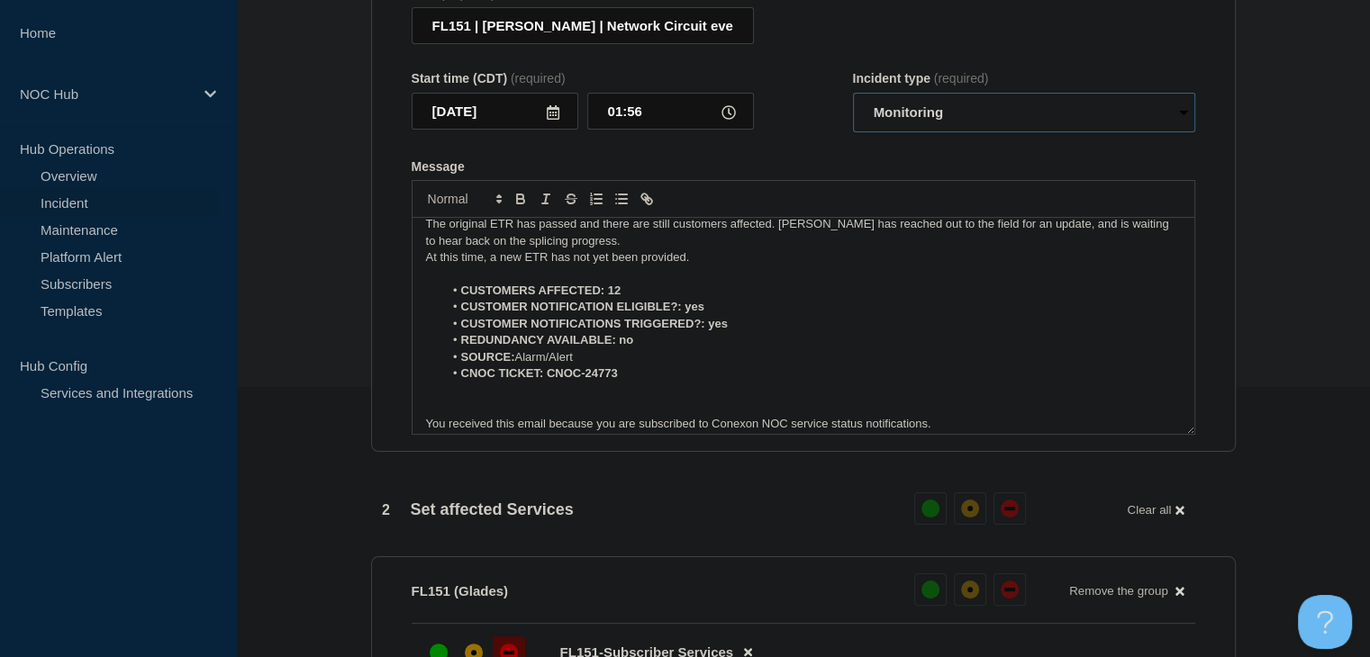
scroll to position [0, 0]
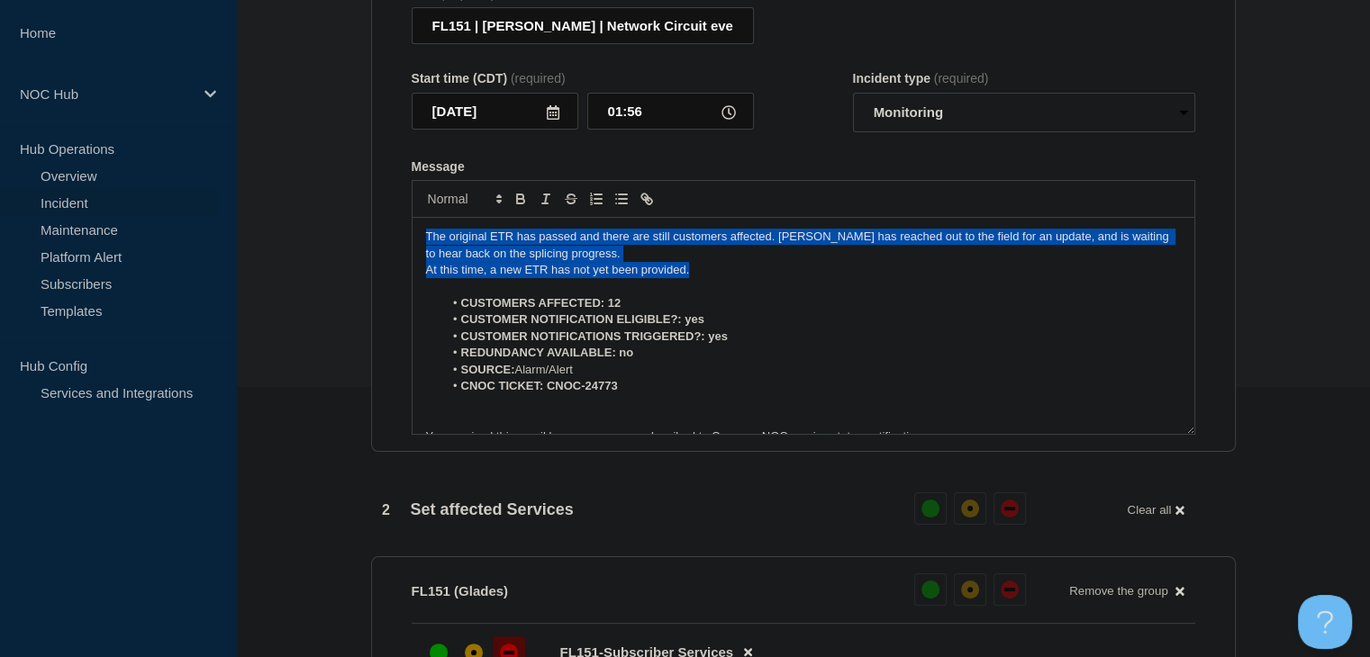
drag, startPoint x: 661, startPoint y: 282, endPoint x: 330, endPoint y: 232, distance: 335.0
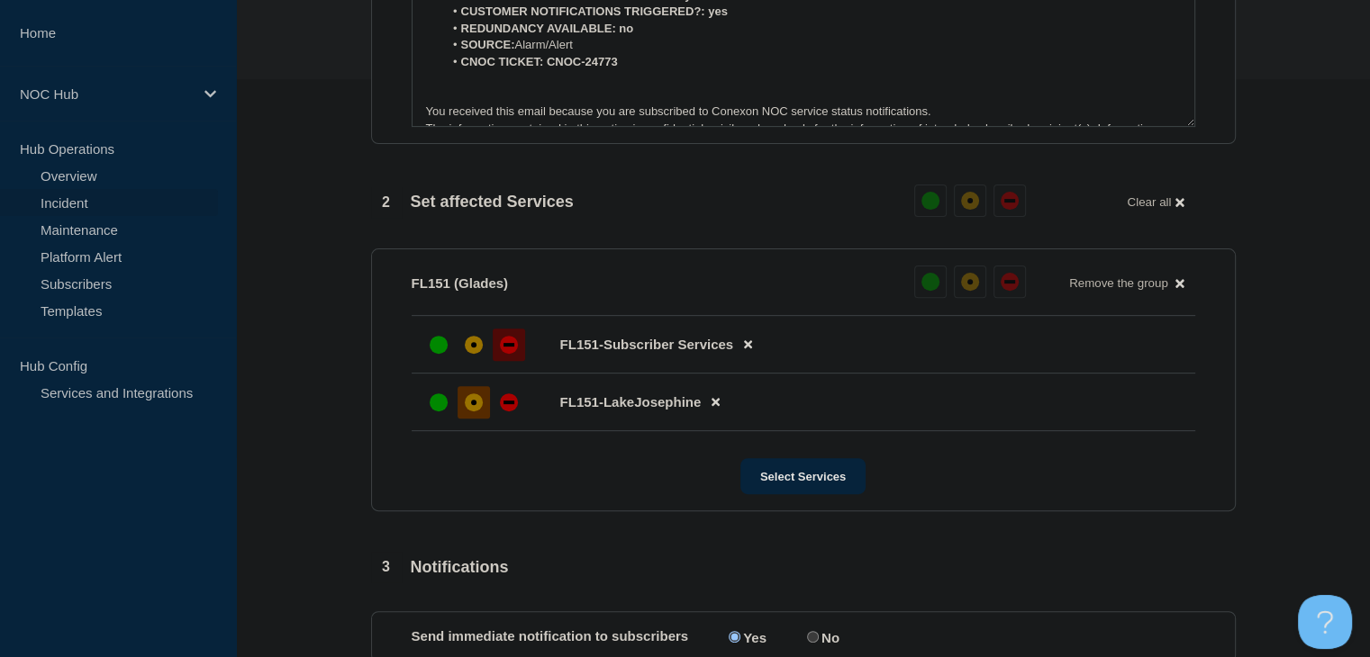
scroll to position [720, 0]
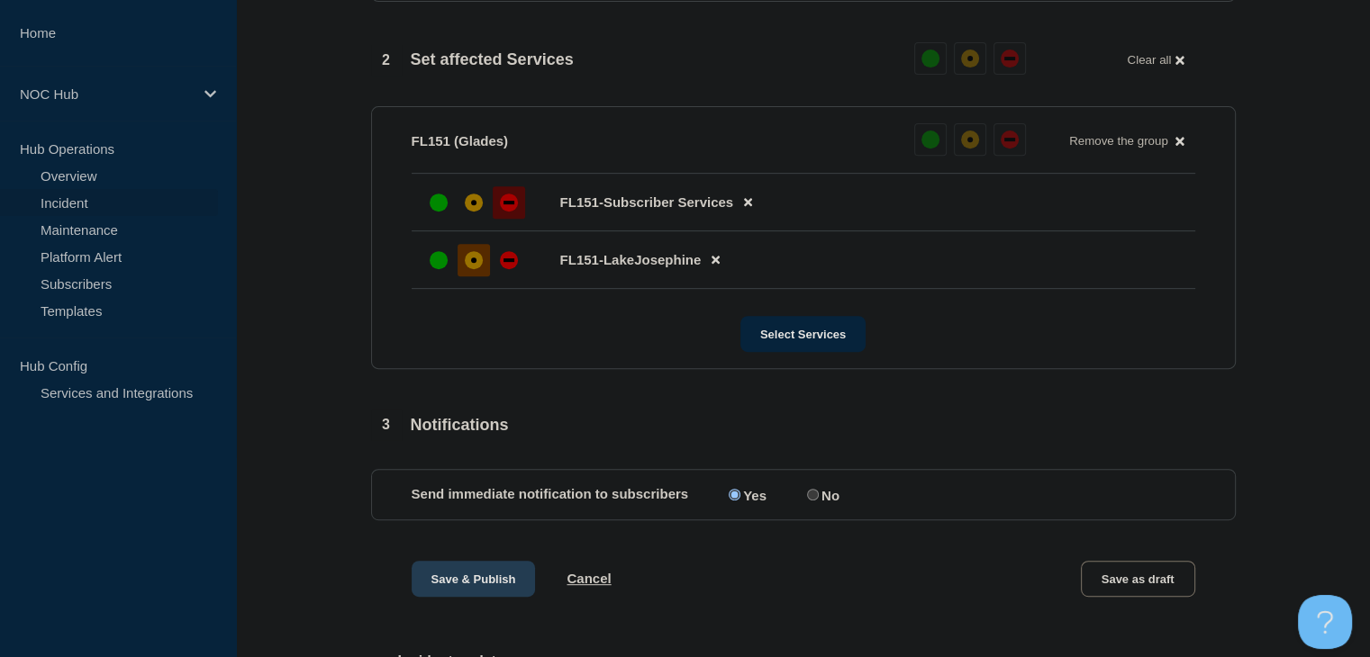
click at [448, 584] on button "Save & Publish" at bounding box center [474, 579] width 124 height 36
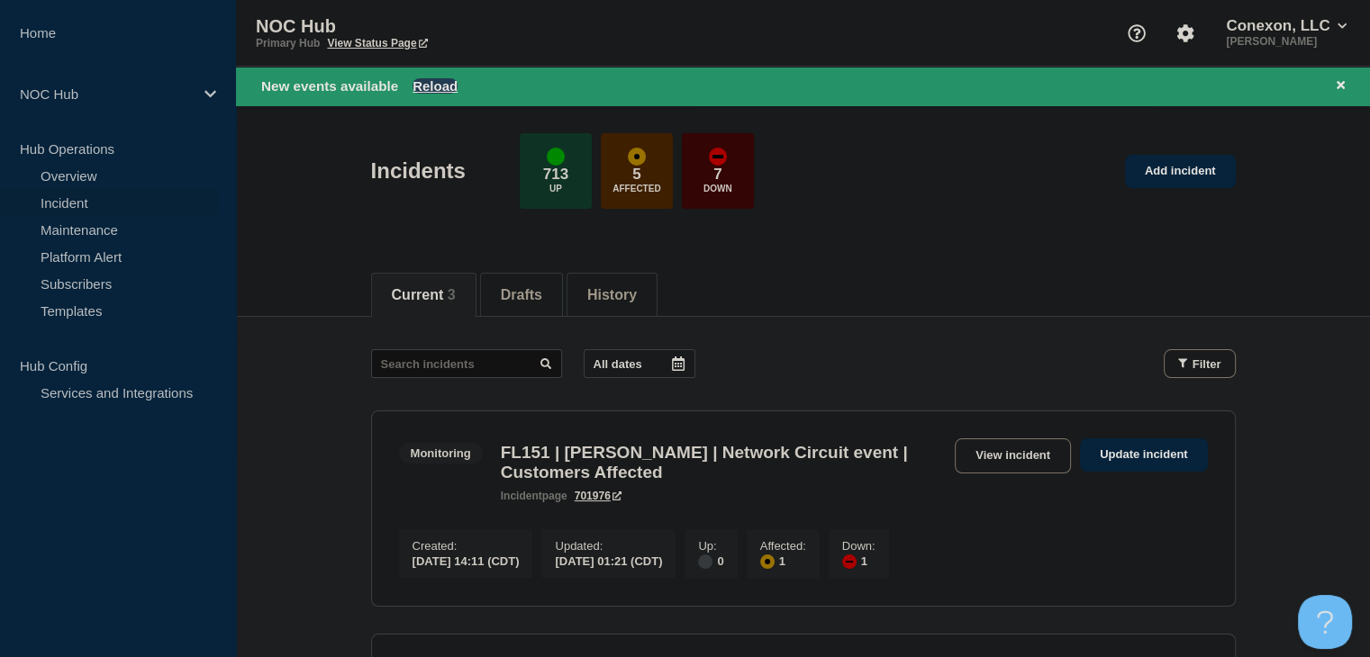
click at [454, 83] on button "Reload" at bounding box center [434, 85] width 45 height 15
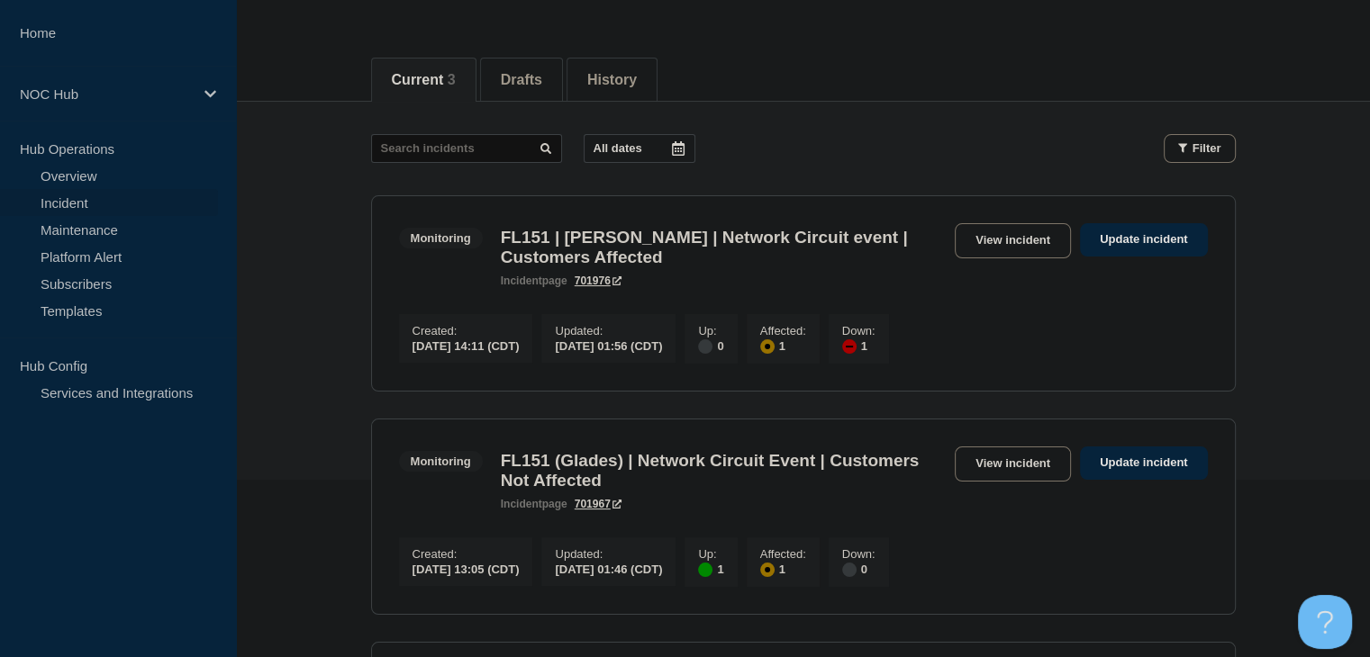
scroll to position [180, 0]
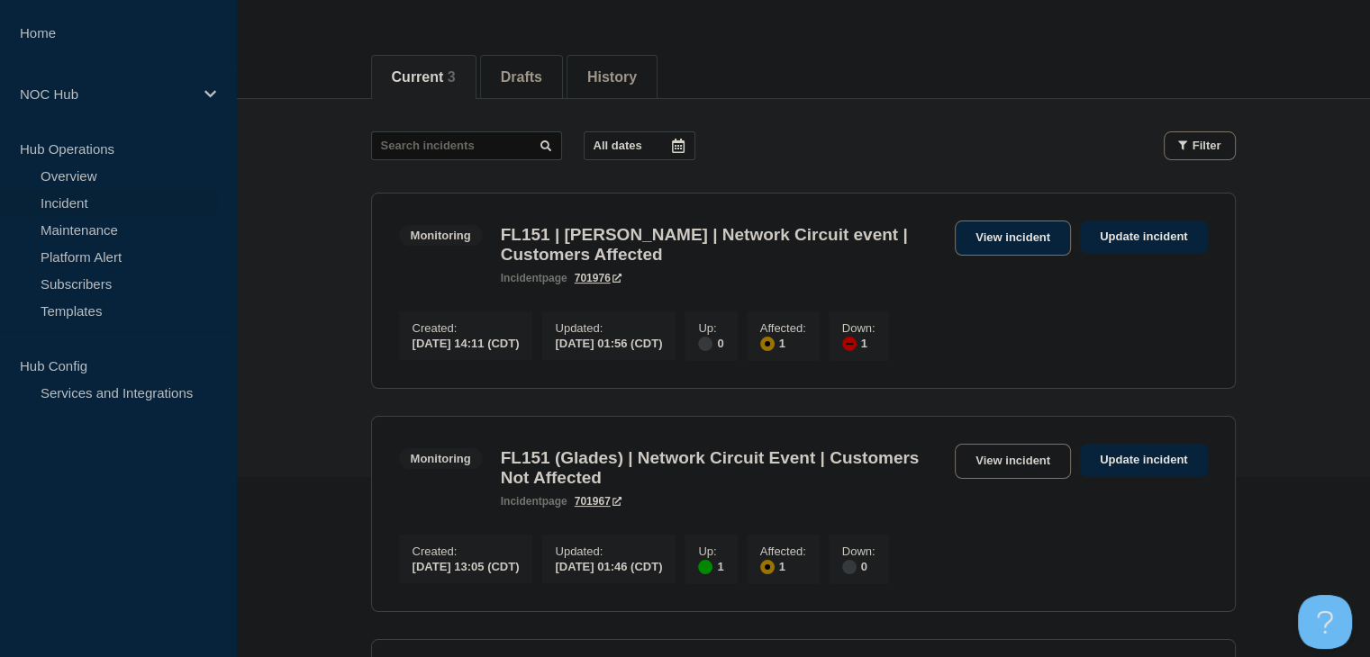
click at [1010, 222] on link "View incident" at bounding box center [1012, 238] width 116 height 35
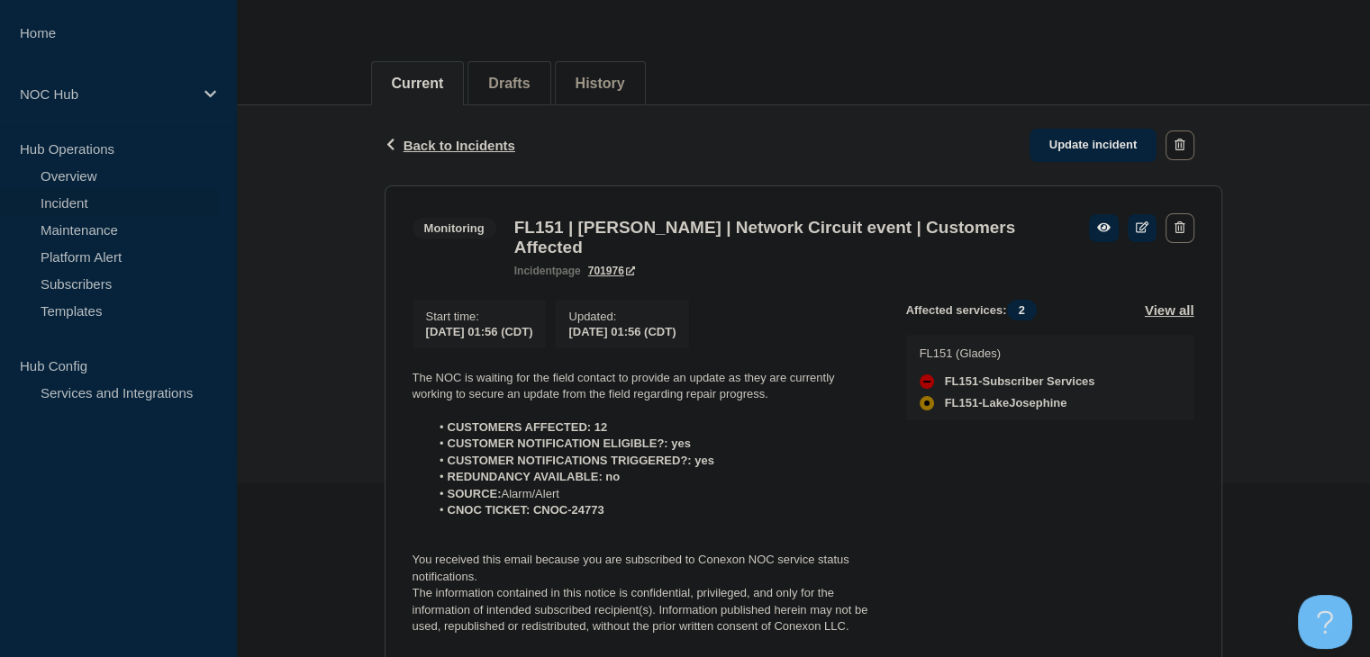
scroll to position [360, 0]
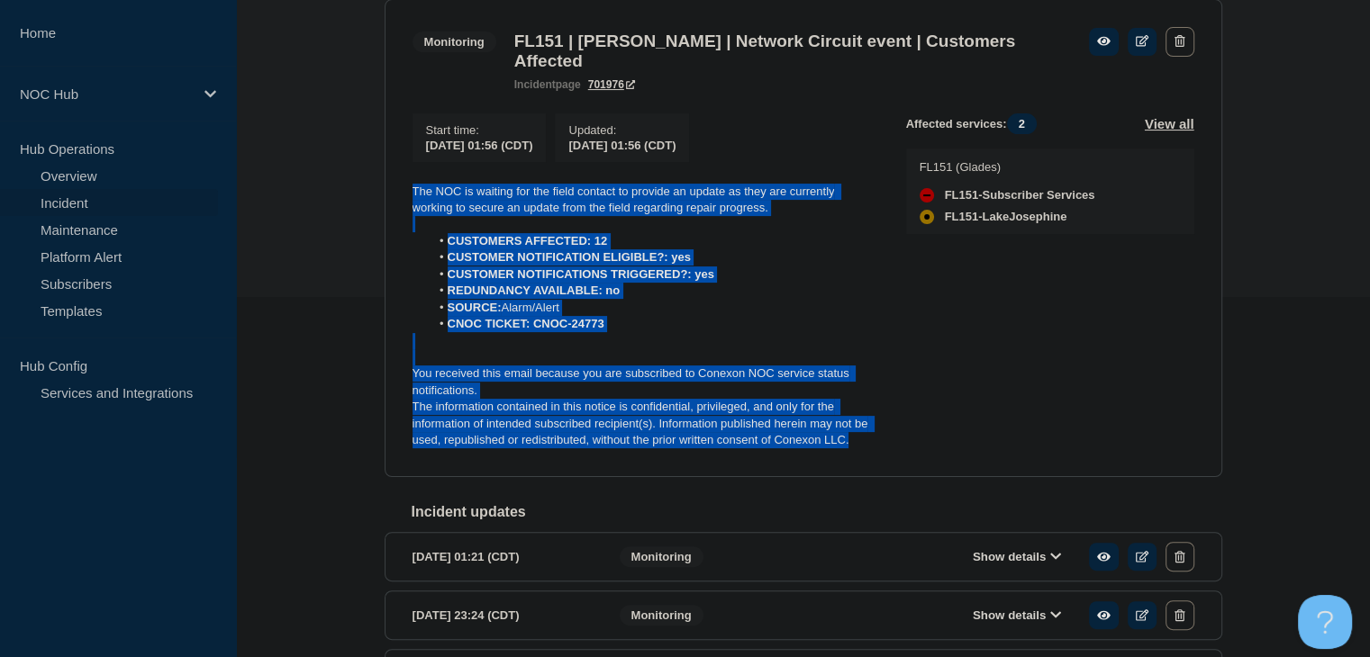
drag, startPoint x: 836, startPoint y: 451, endPoint x: 348, endPoint y: 199, distance: 549.3
click at [348, 199] on div "Back Back to Incidents Update incident Monitoring FL151 | [PERSON_NAME] | Netwo…" at bounding box center [803, 425] width 1134 height 1013
copy div "The NOC is waiting for the field contact to provide an update as they are curre…"
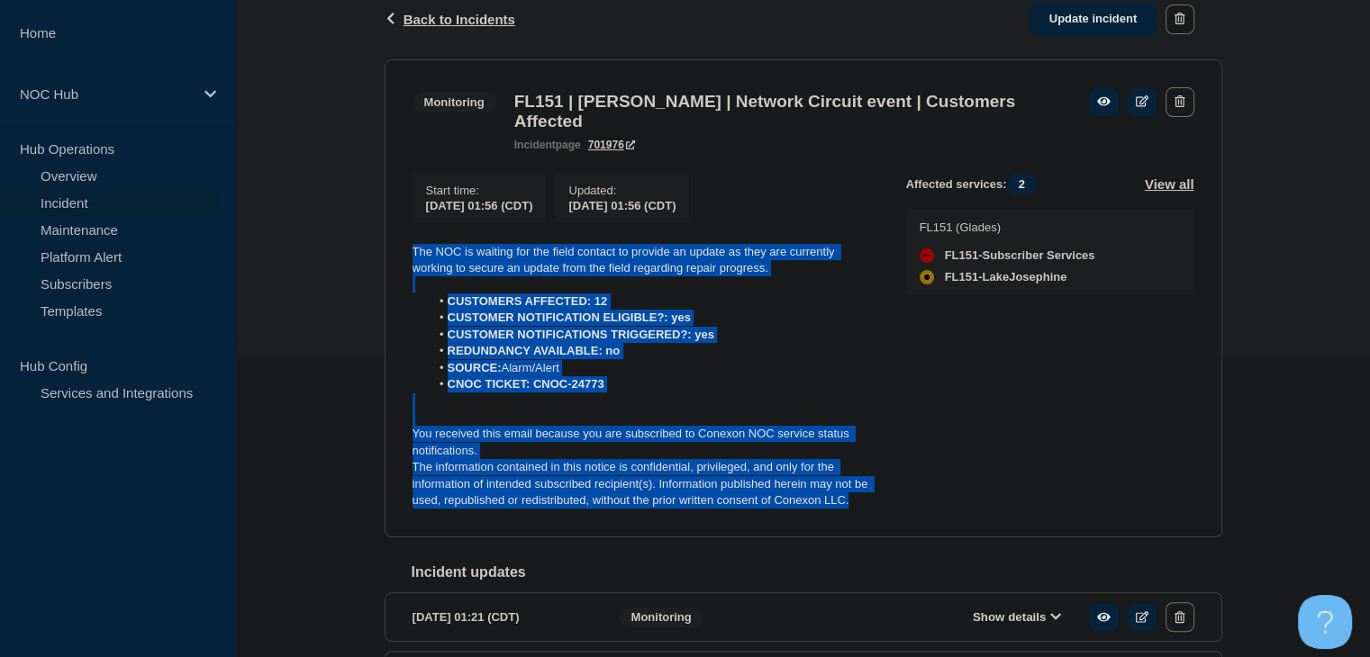
scroll to position [270, 0]
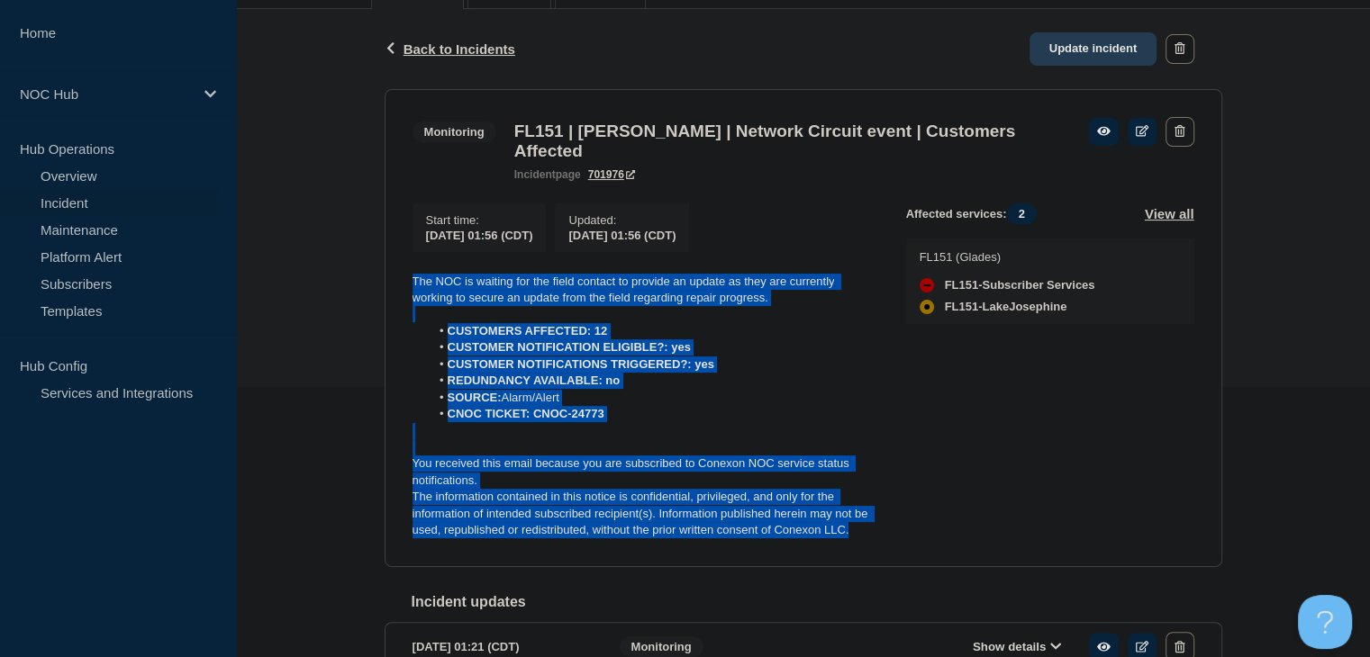
click at [1088, 60] on link "Update incident" at bounding box center [1093, 48] width 128 height 33
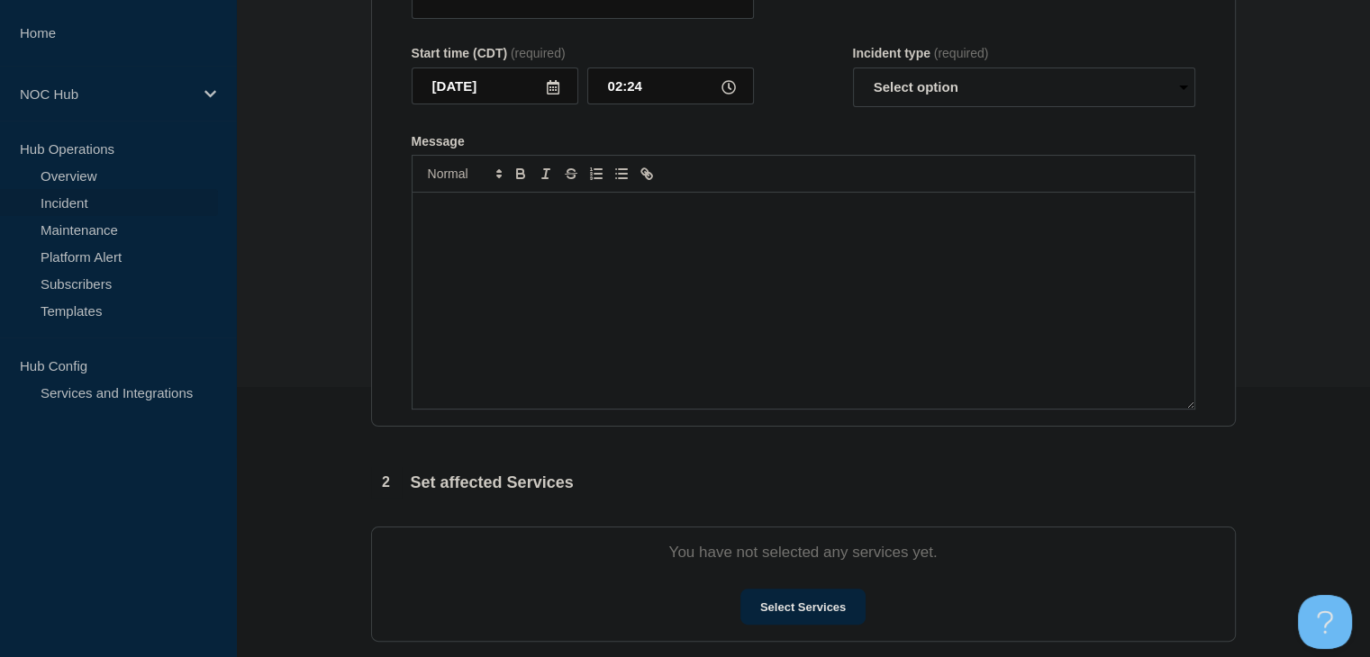
type input "FL151 | [PERSON_NAME] | Network Circuit event | Customers Affected"
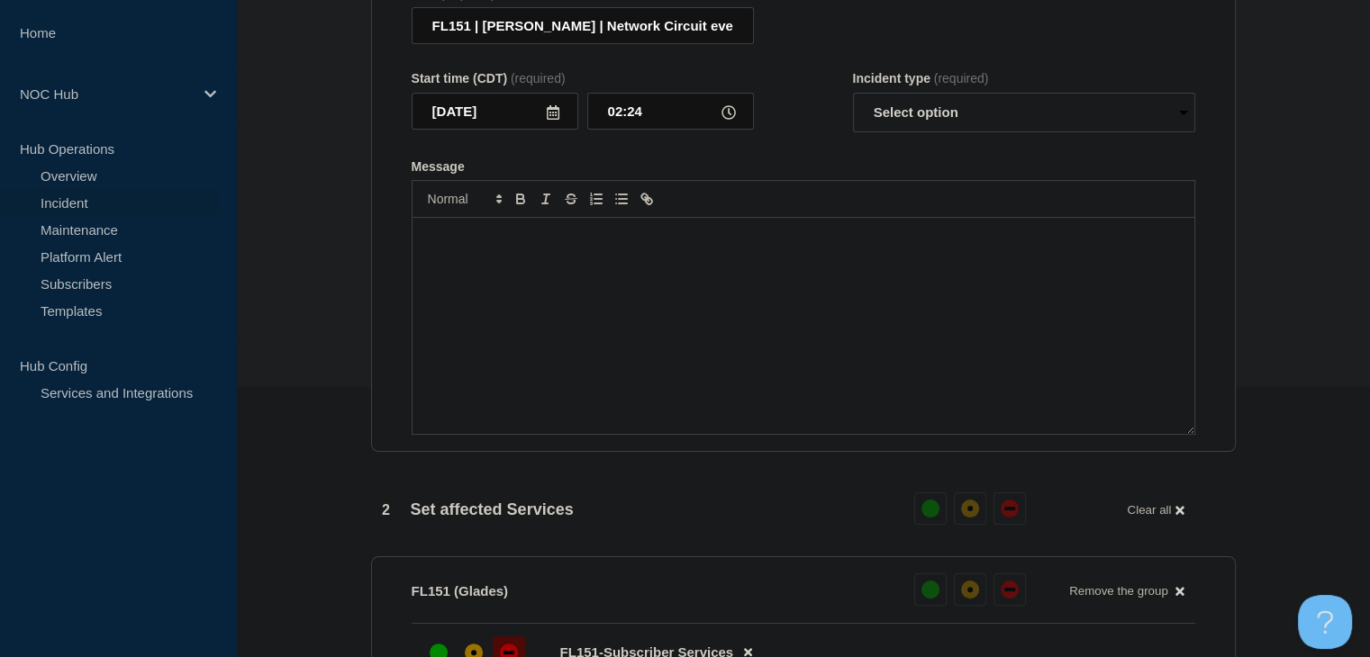
click at [700, 347] on div "Message" at bounding box center [803, 326] width 782 height 216
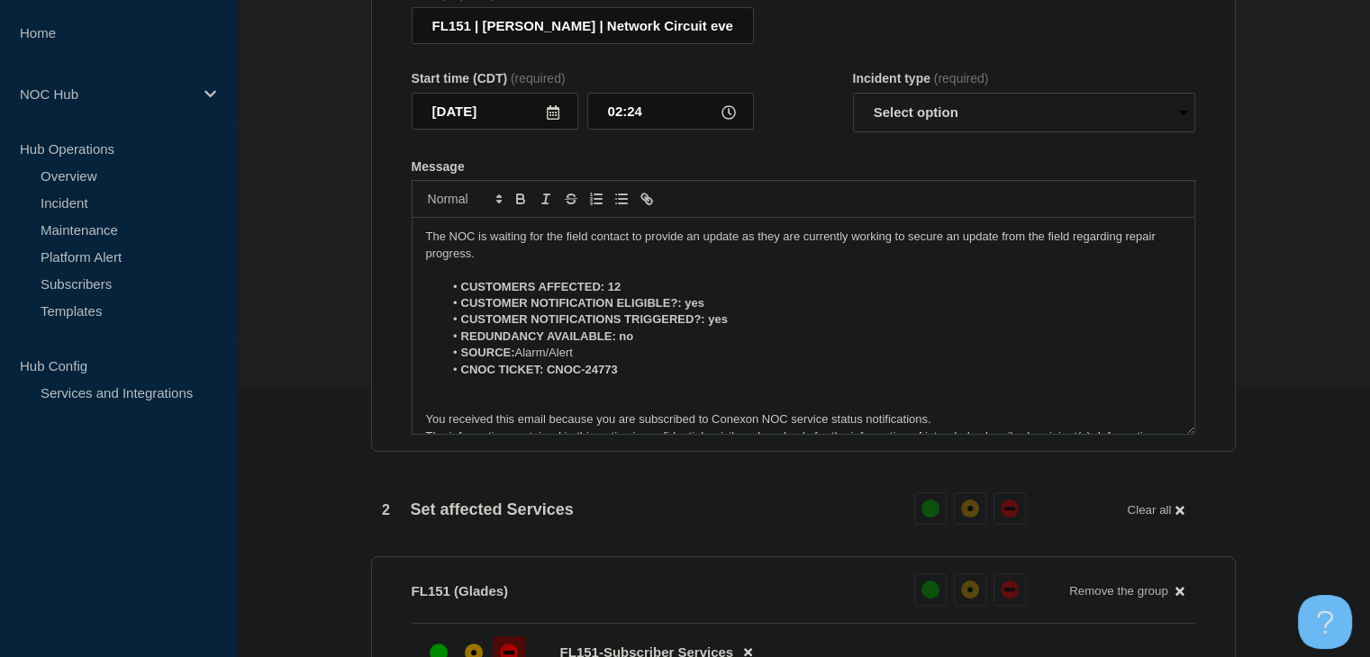
scroll to position [25, 0]
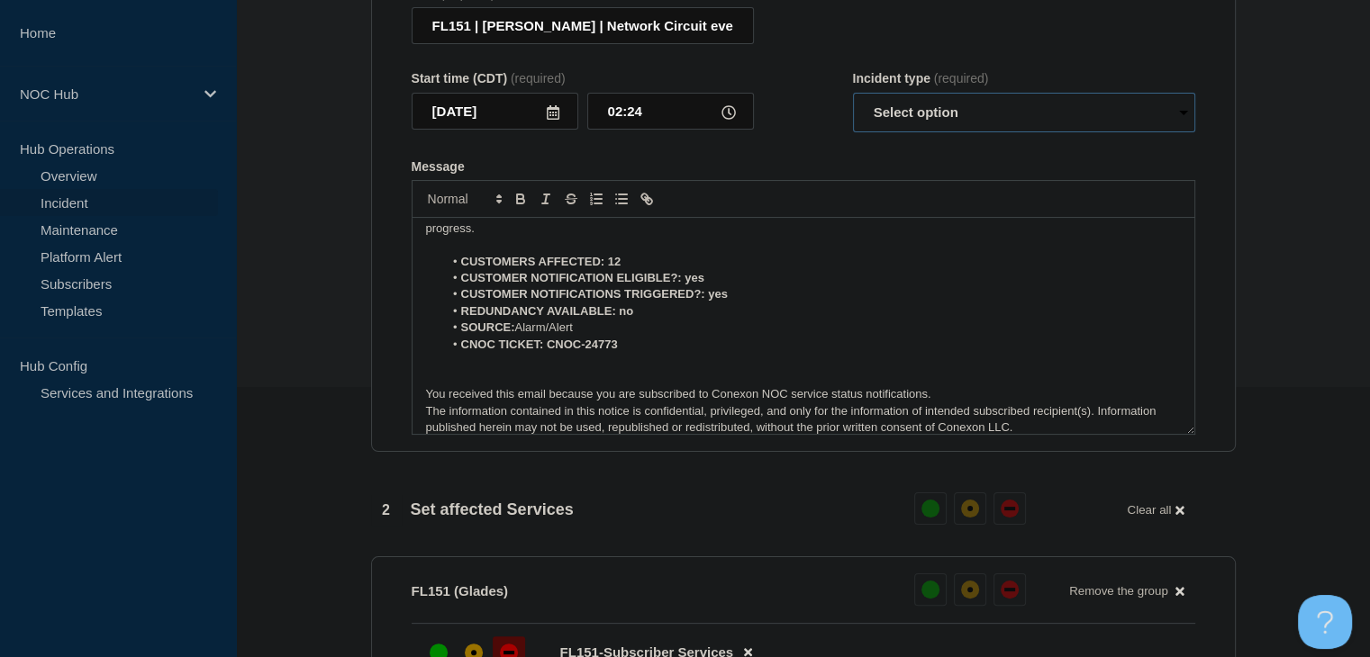
click at [947, 113] on select "Select option Investigating Identified Monitoring Resolved" at bounding box center [1024, 113] width 342 height 40
select select "monitoring"
click at [853, 104] on select "Select option Investigating Identified Monitoring Resolved" at bounding box center [1024, 113] width 342 height 40
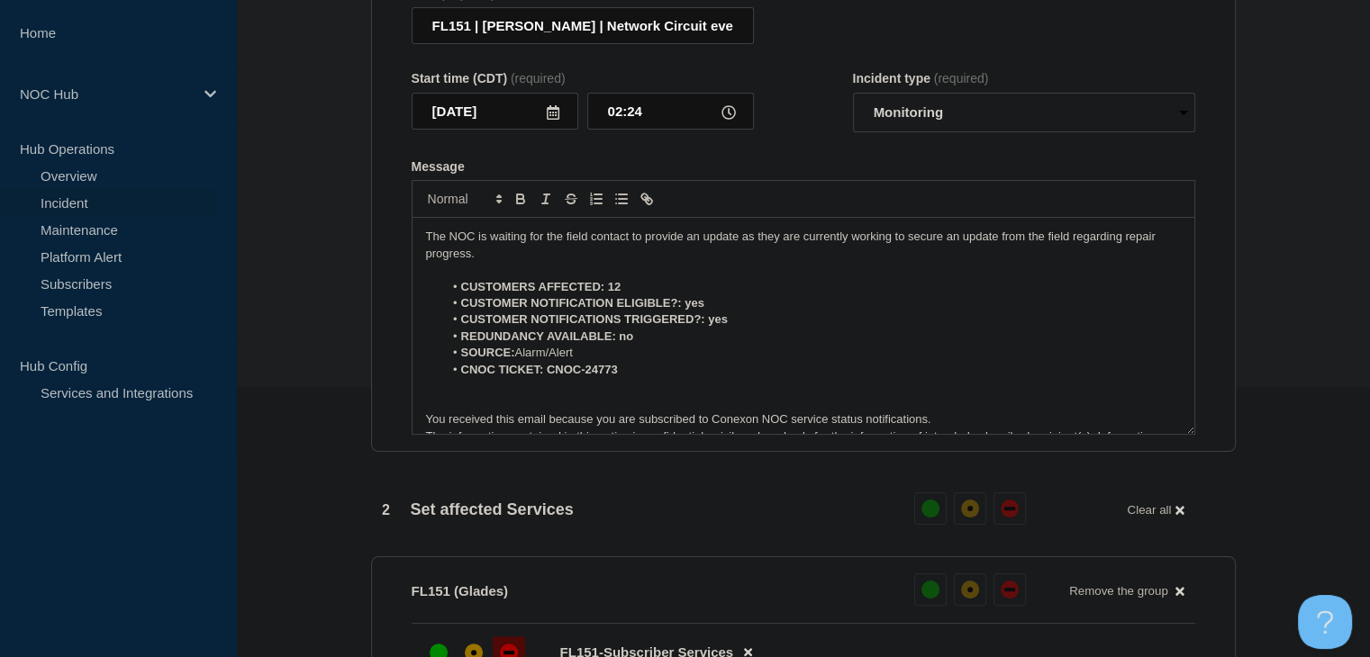
click at [465, 262] on p "The NOC is waiting for the field contact to provide an update as they are curre…" at bounding box center [803, 245] width 755 height 33
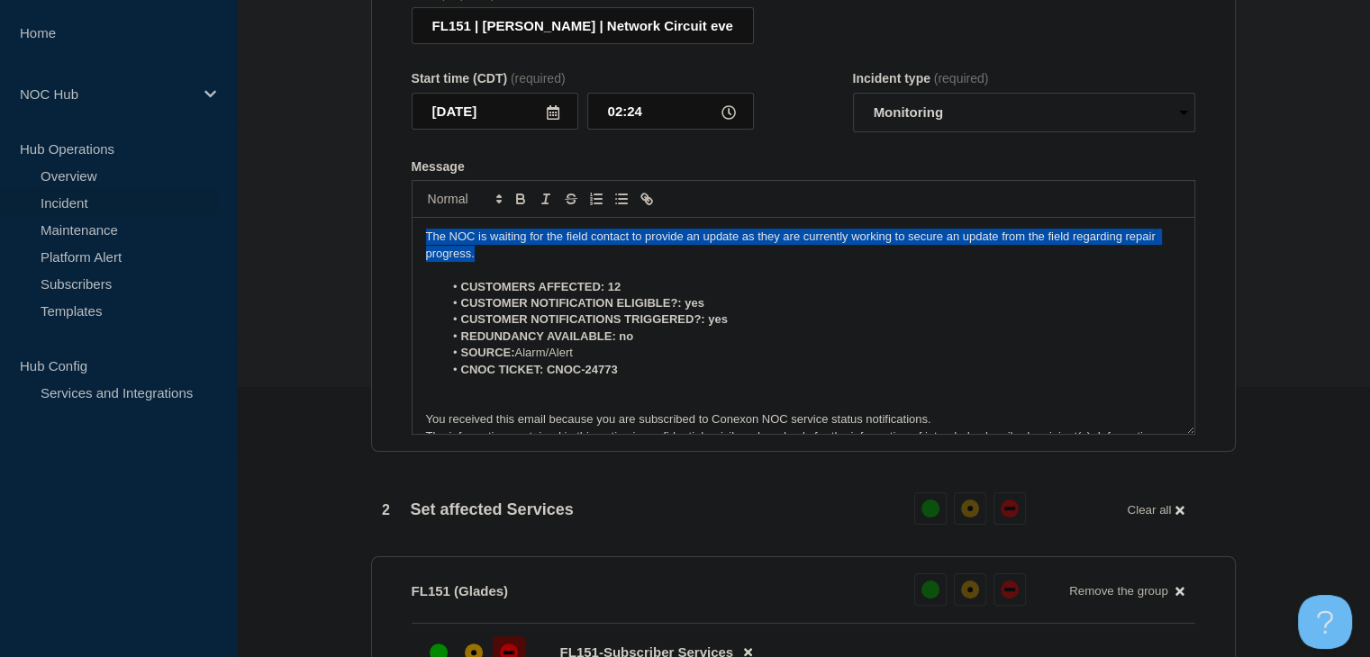
drag, startPoint x: 479, startPoint y: 265, endPoint x: 351, endPoint y: 230, distance: 132.6
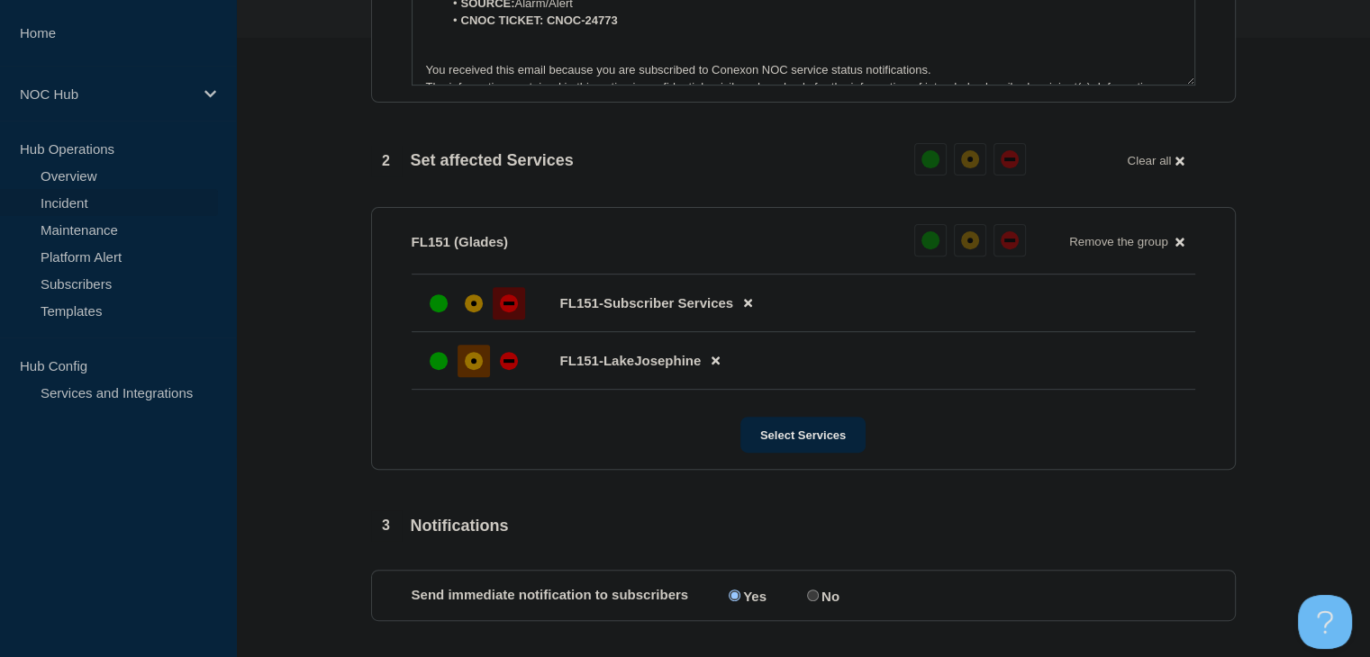
scroll to position [900, 0]
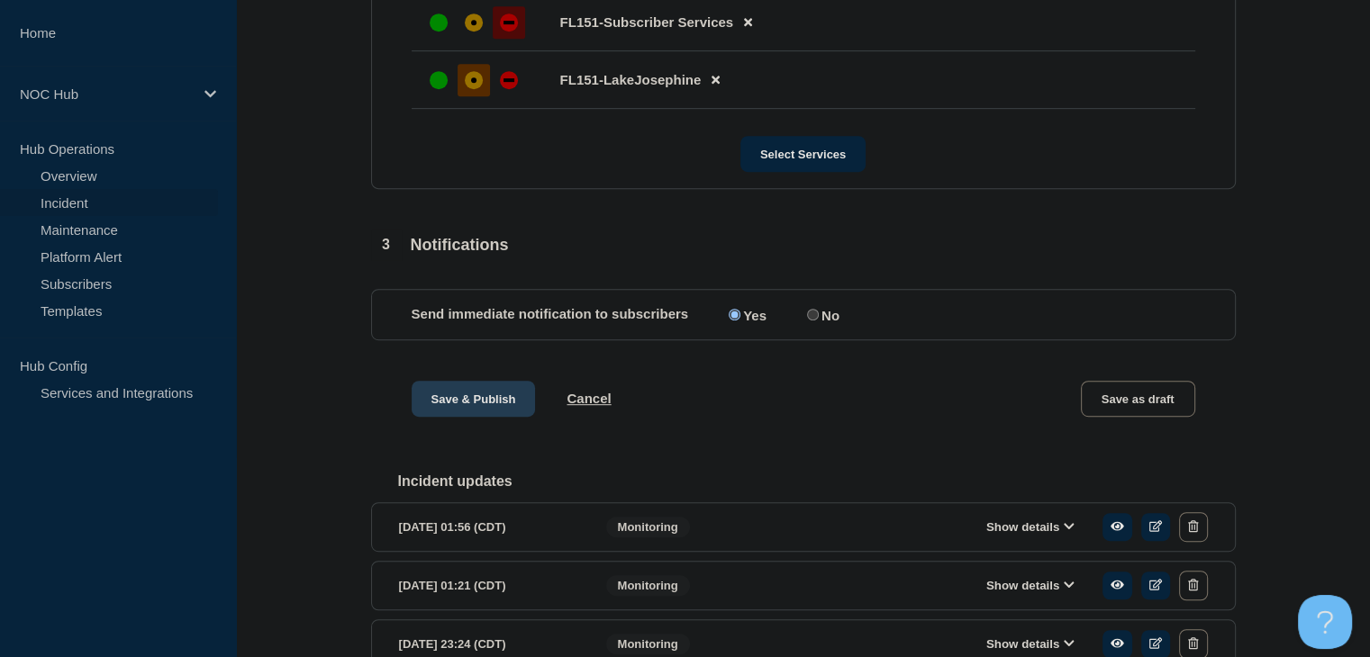
click at [462, 404] on button "Save & Publish" at bounding box center [474, 399] width 124 height 36
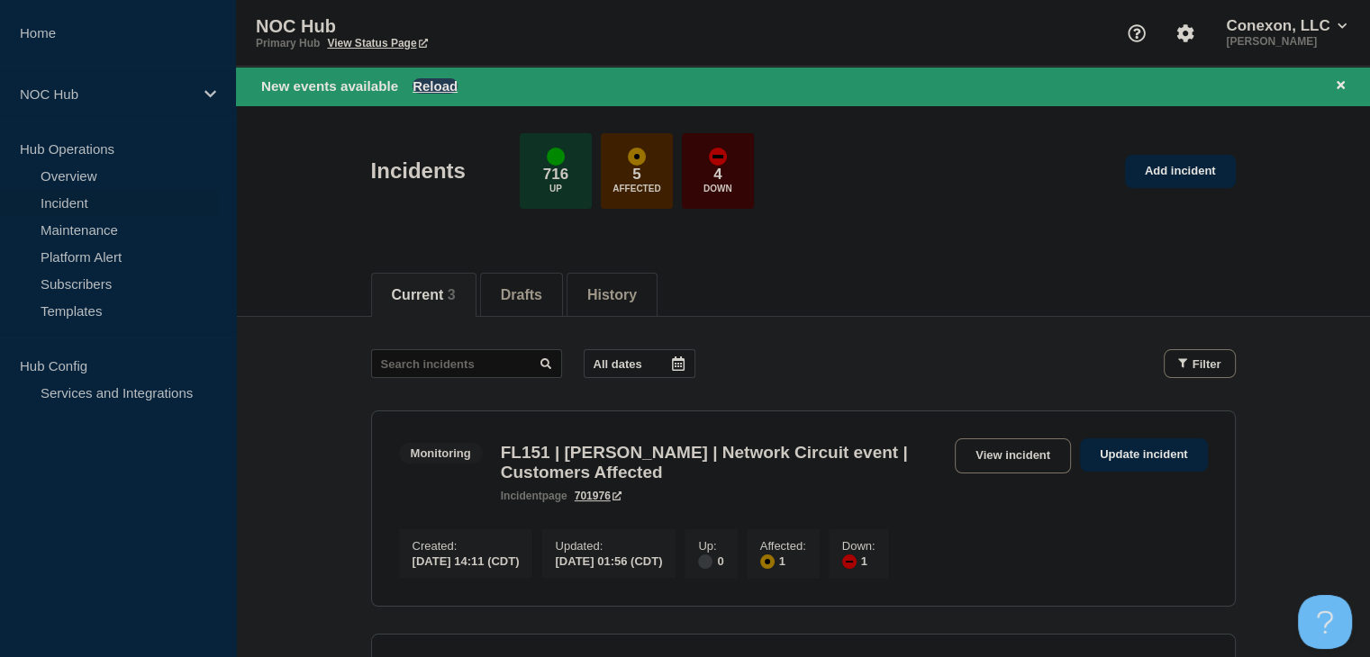
click at [429, 82] on button "Reload" at bounding box center [434, 85] width 45 height 15
